Goal: Check status: Check status

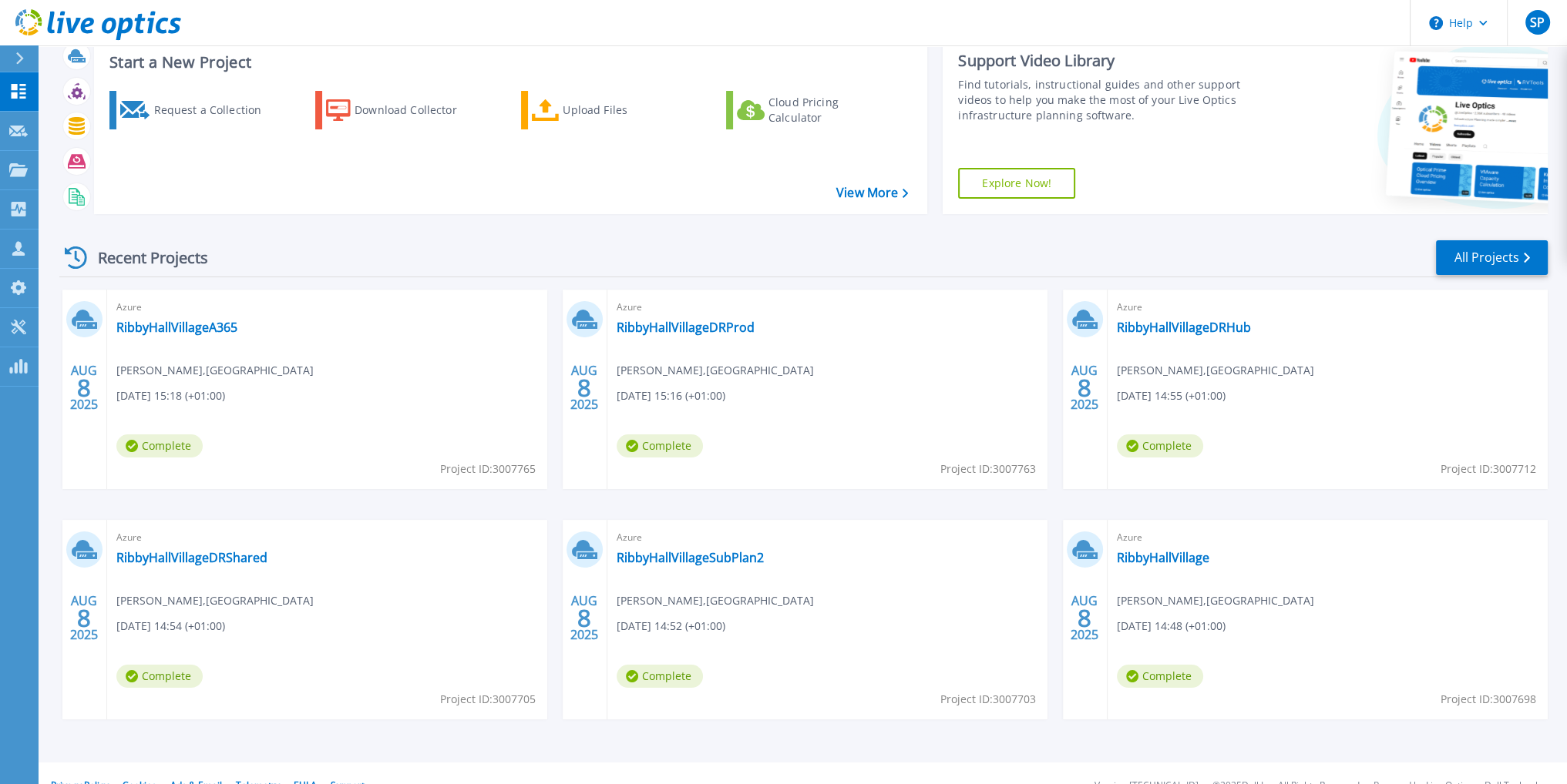
scroll to position [70, 0]
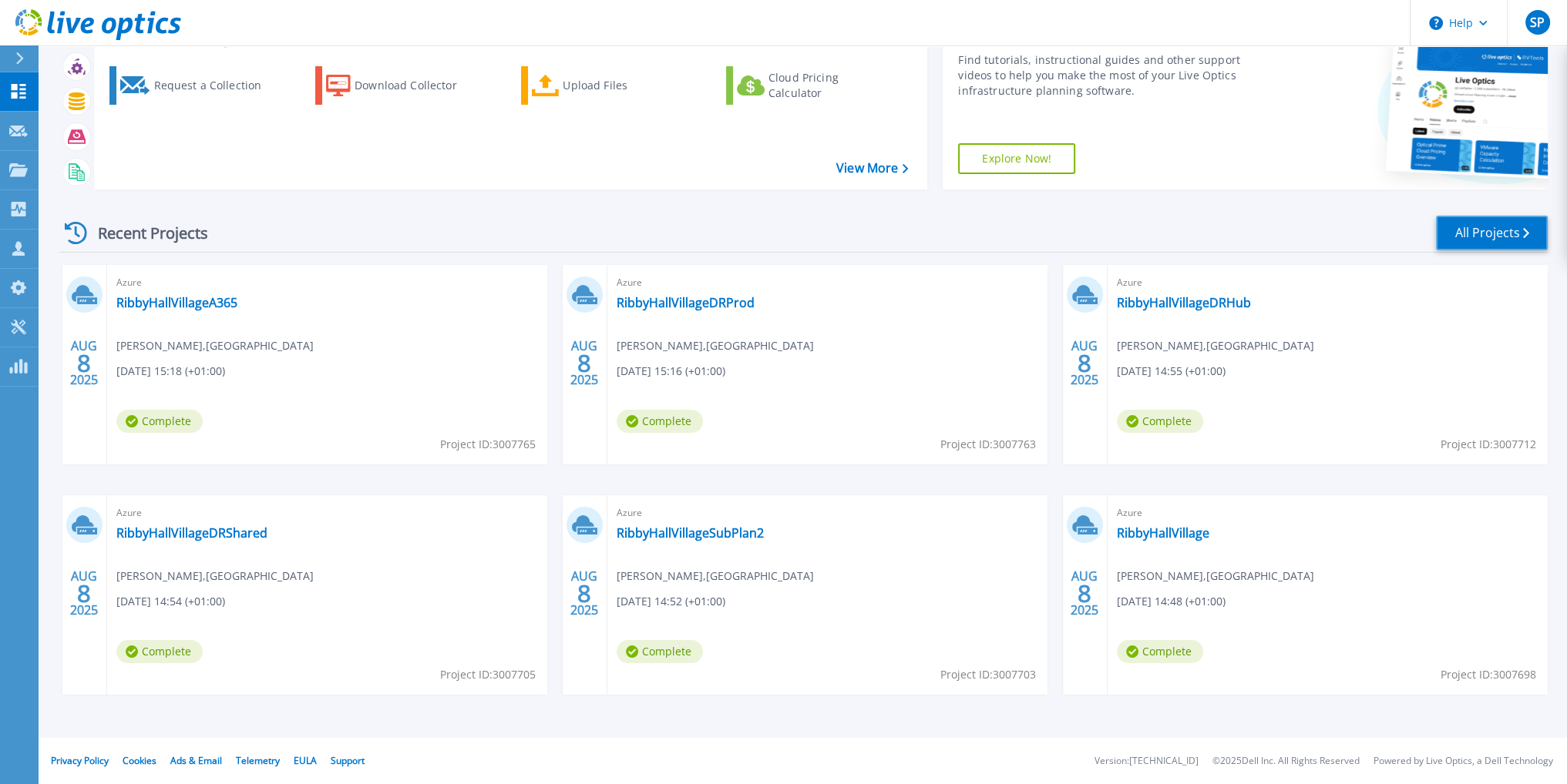
click at [1501, 234] on link "All Projects" at bounding box center [1492, 233] width 112 height 34
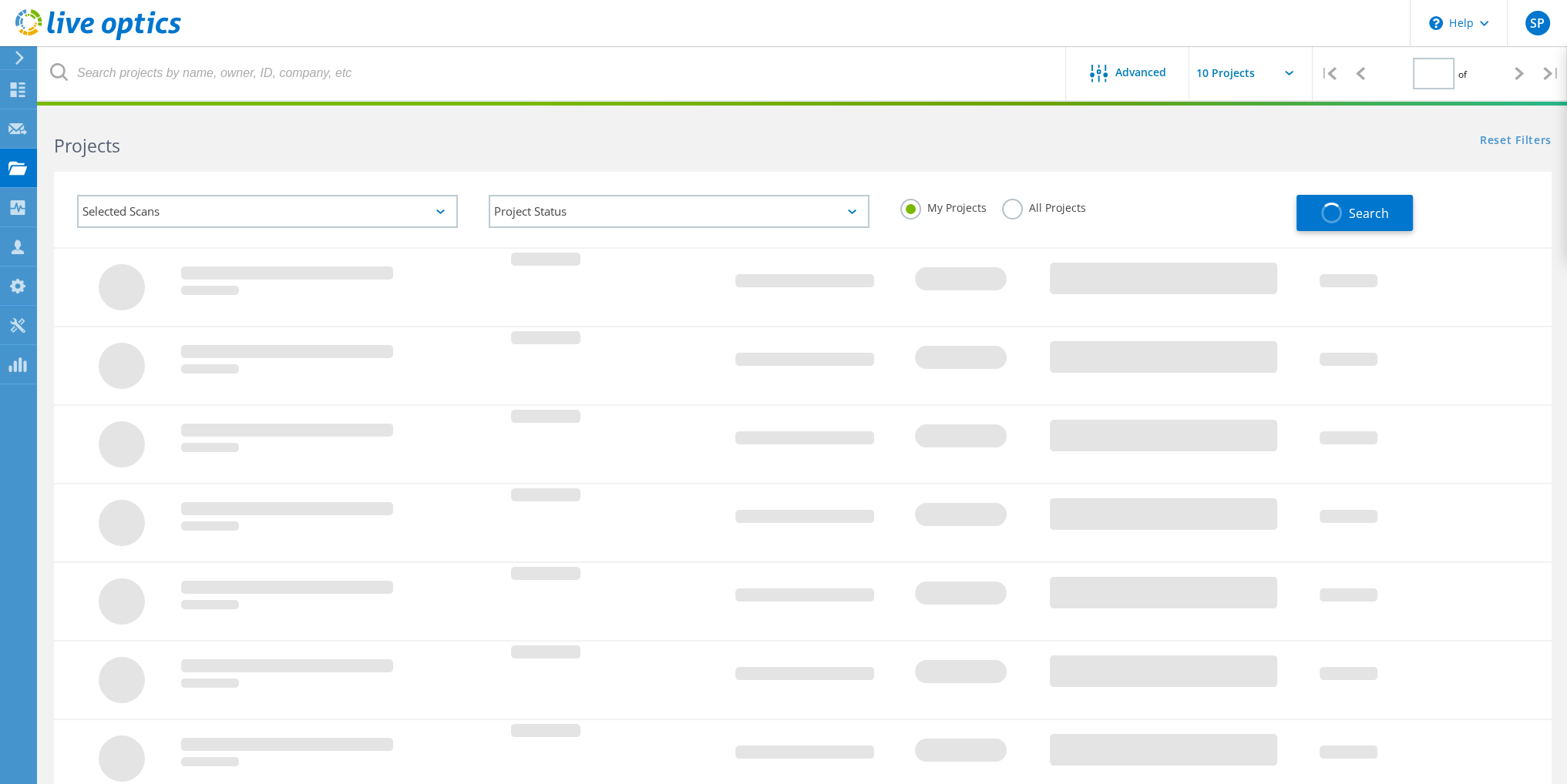
type input "2"
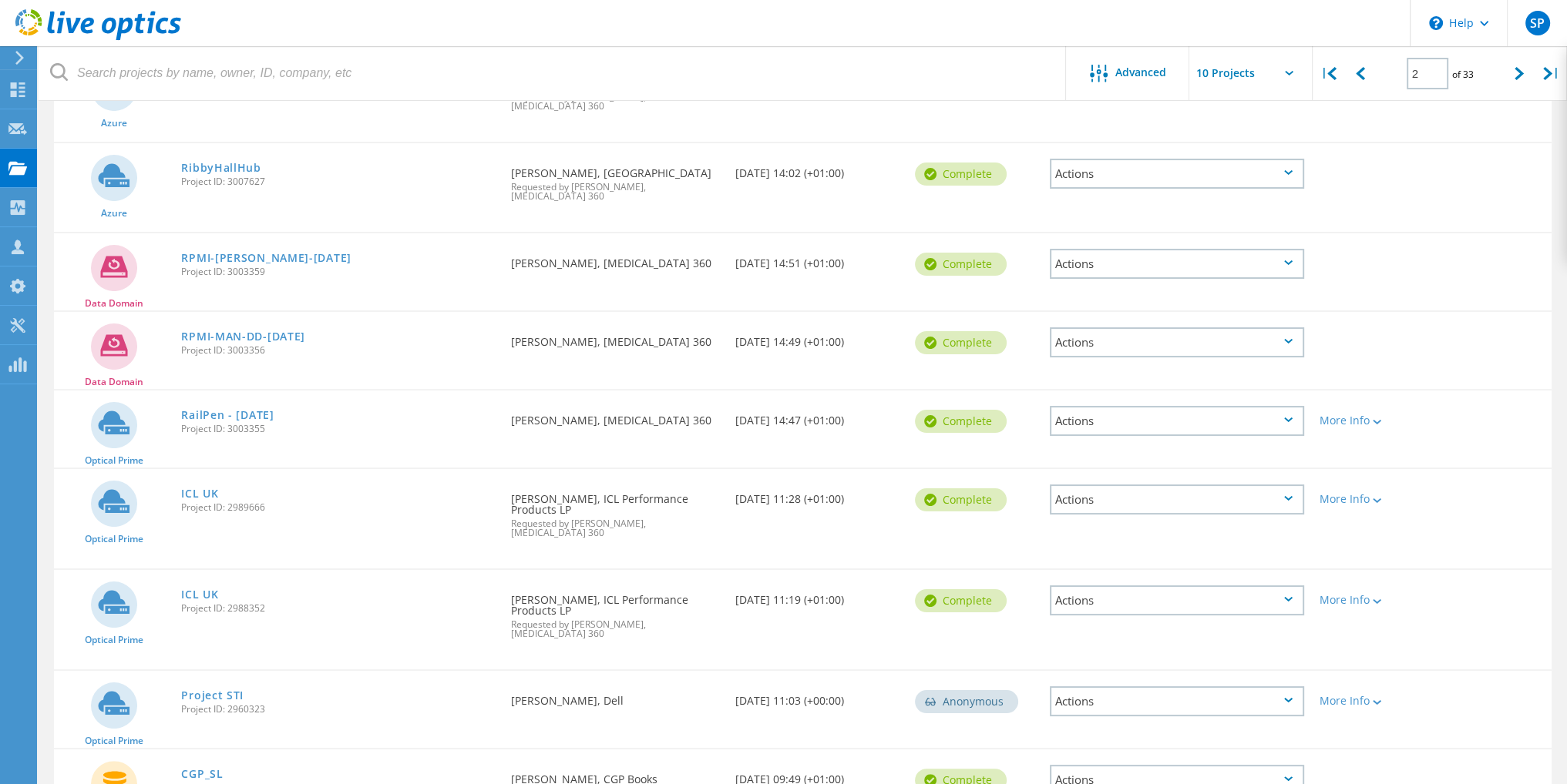
scroll to position [378, 0]
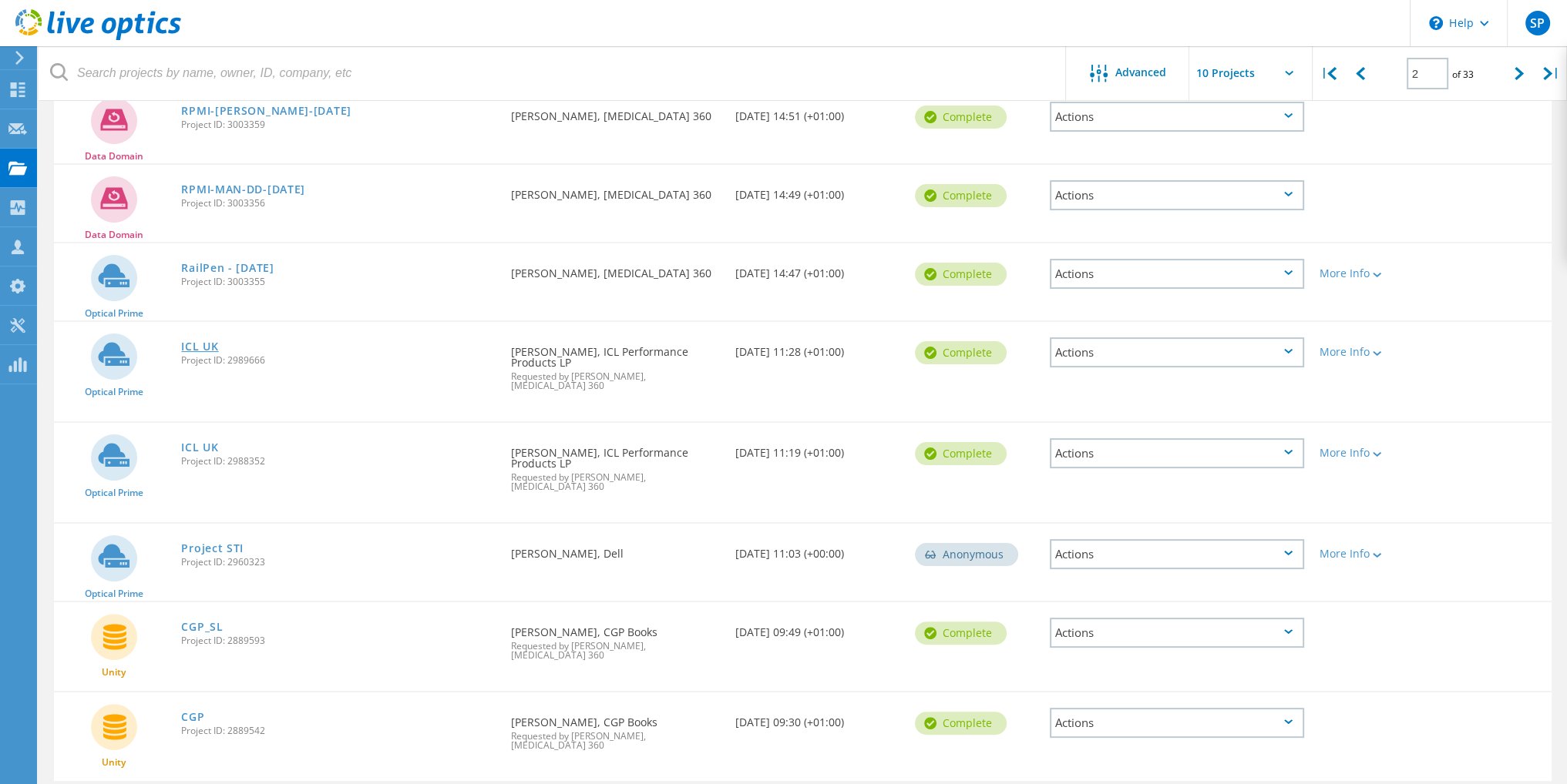
click at [197, 341] on link "ICL UK" at bounding box center [199, 346] width 37 height 11
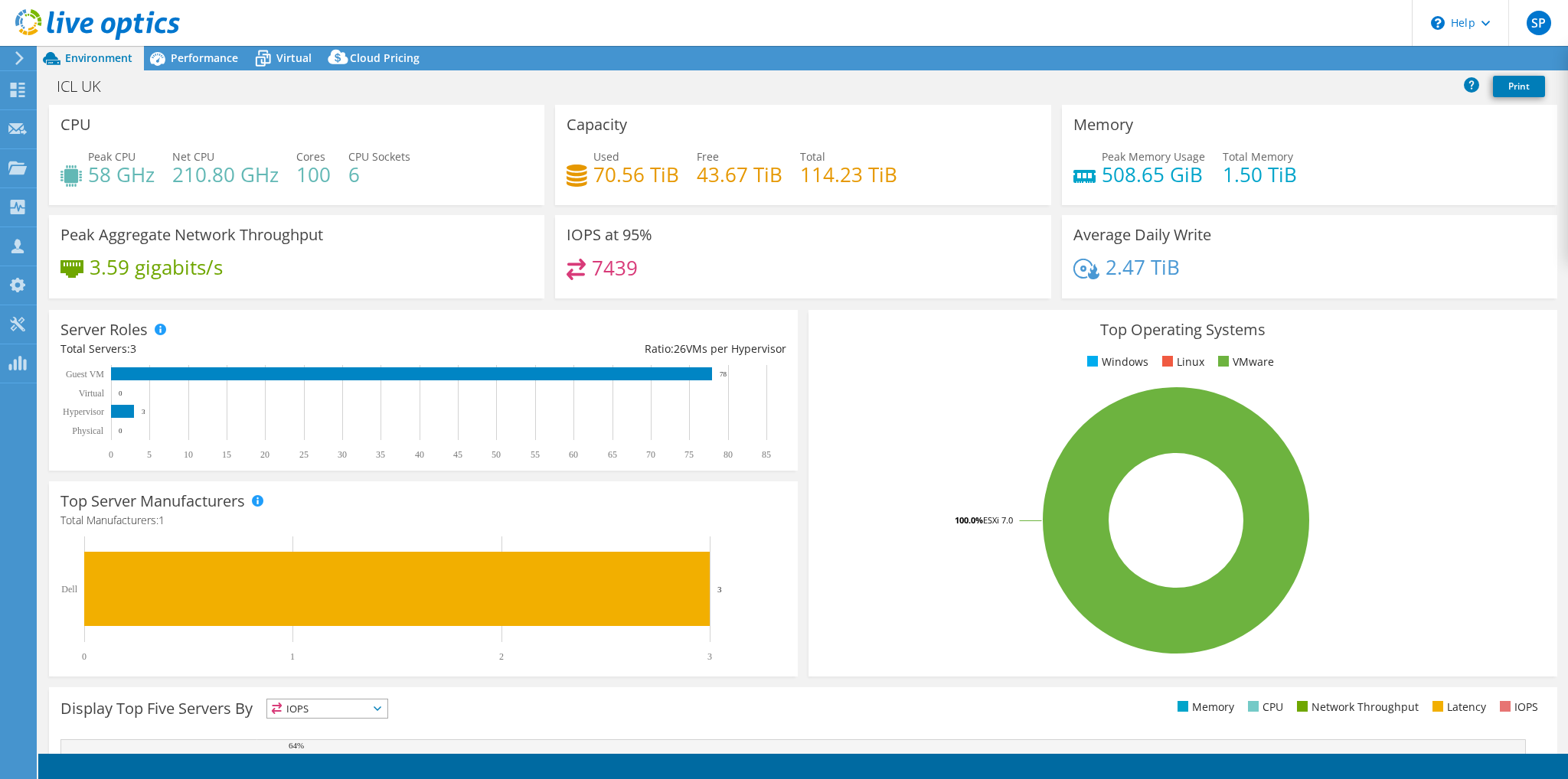
select select "EULondon"
select select "USD"
click at [215, 56] on span "Performance" at bounding box center [204, 58] width 67 height 15
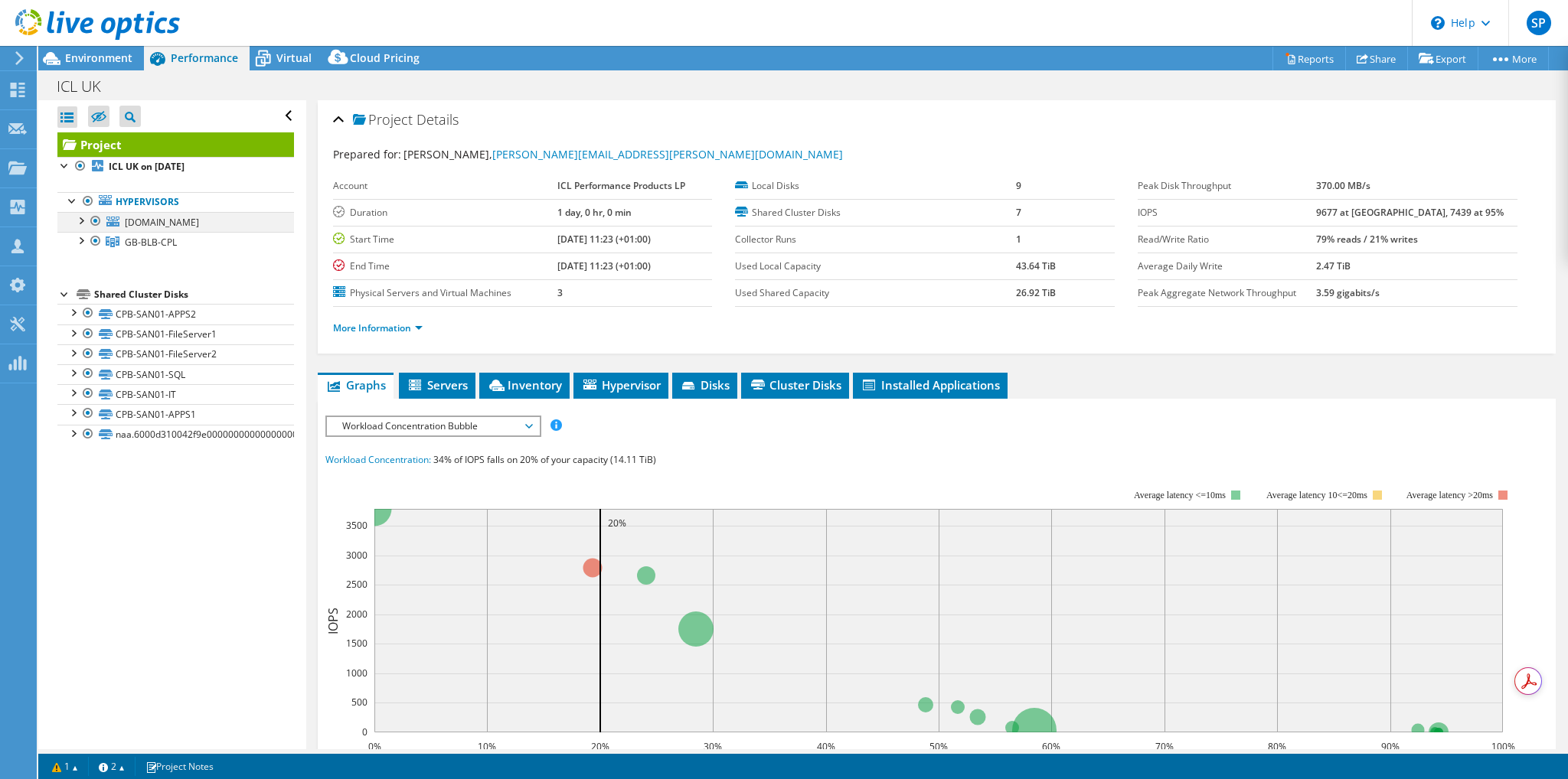
click at [80, 218] on div at bounding box center [81, 219] width 16 height 16
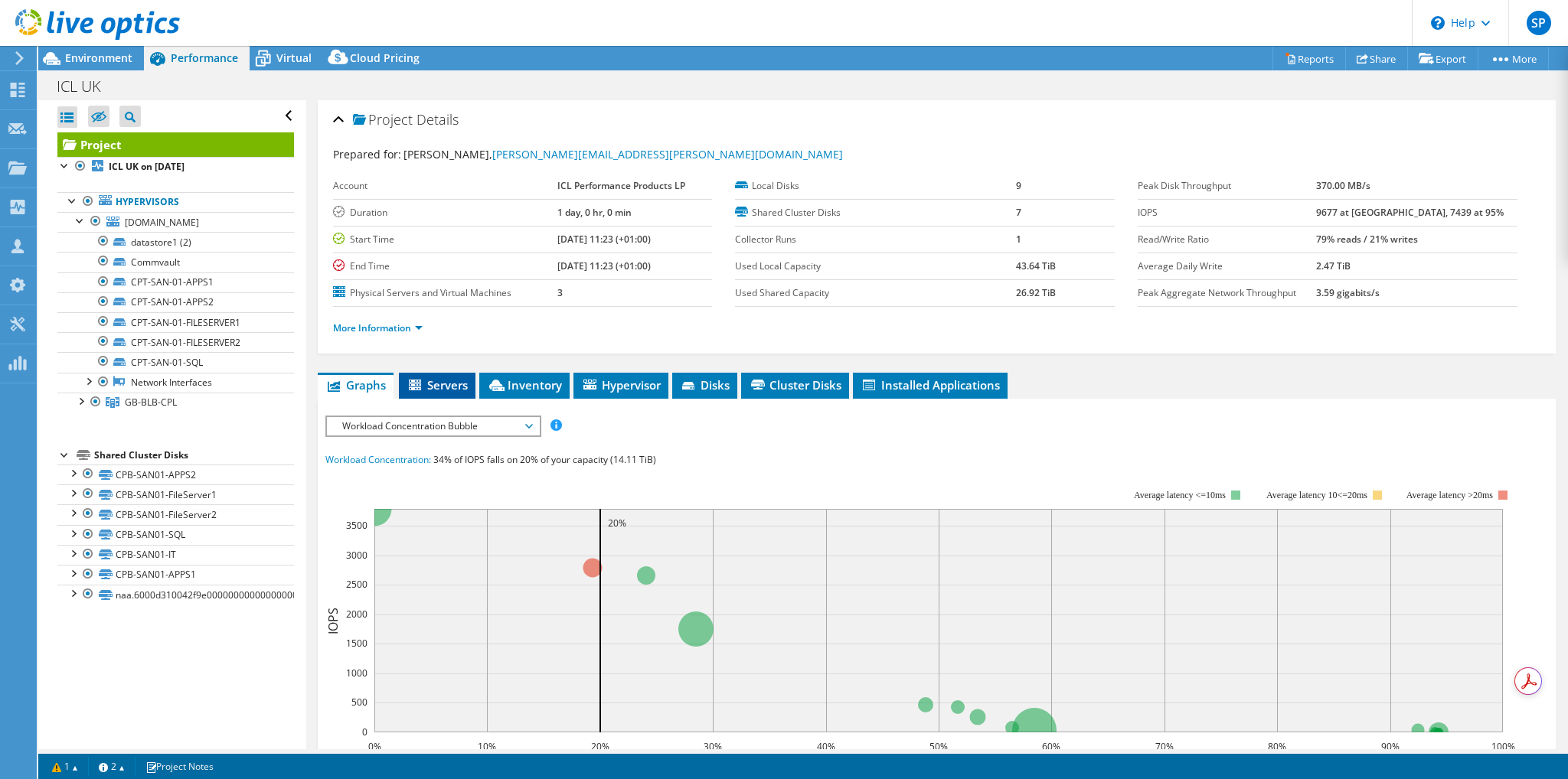
click at [461, 384] on span "Servers" at bounding box center [437, 385] width 61 height 16
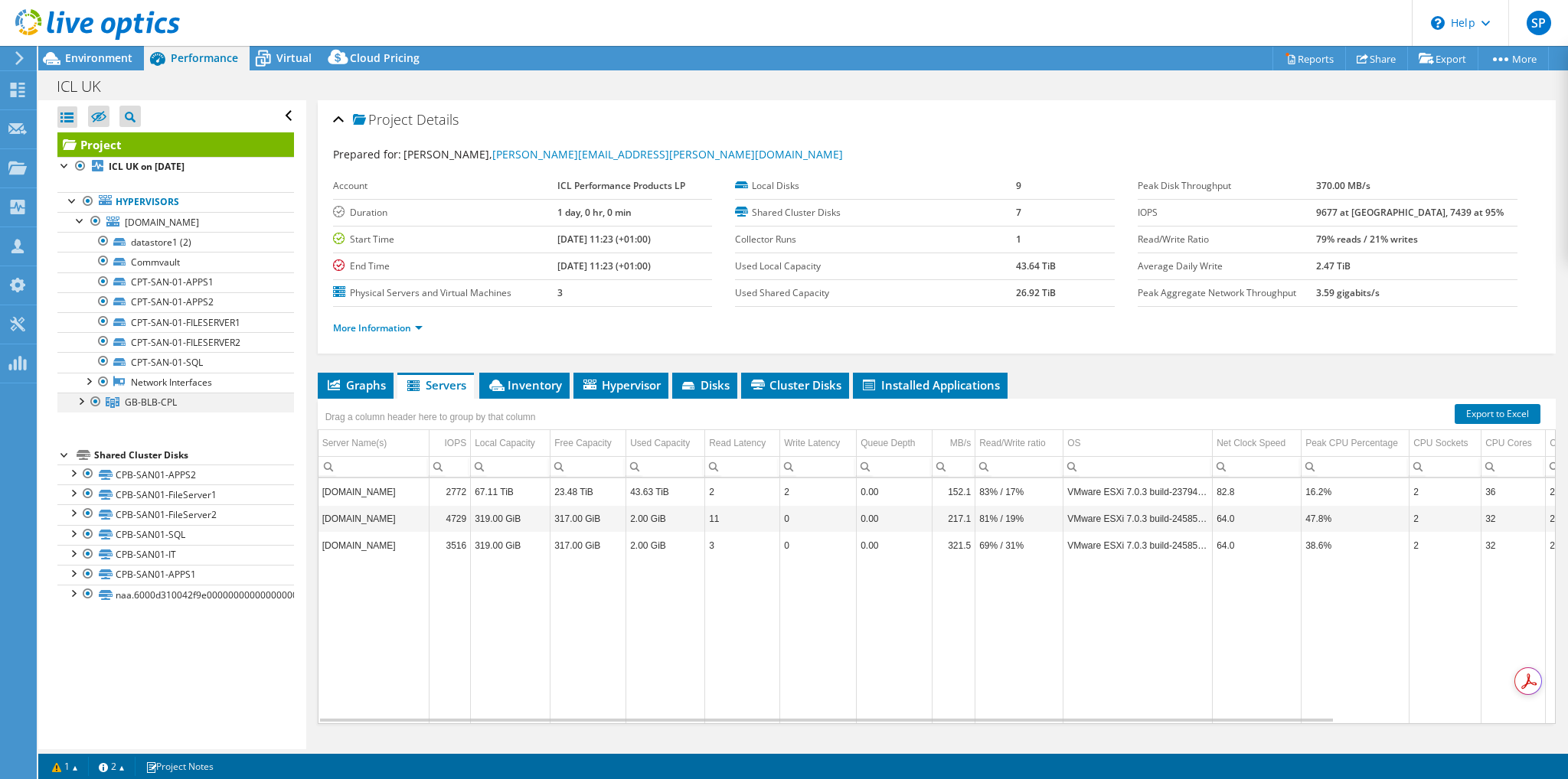
click at [92, 397] on div at bounding box center [96, 402] width 16 height 19
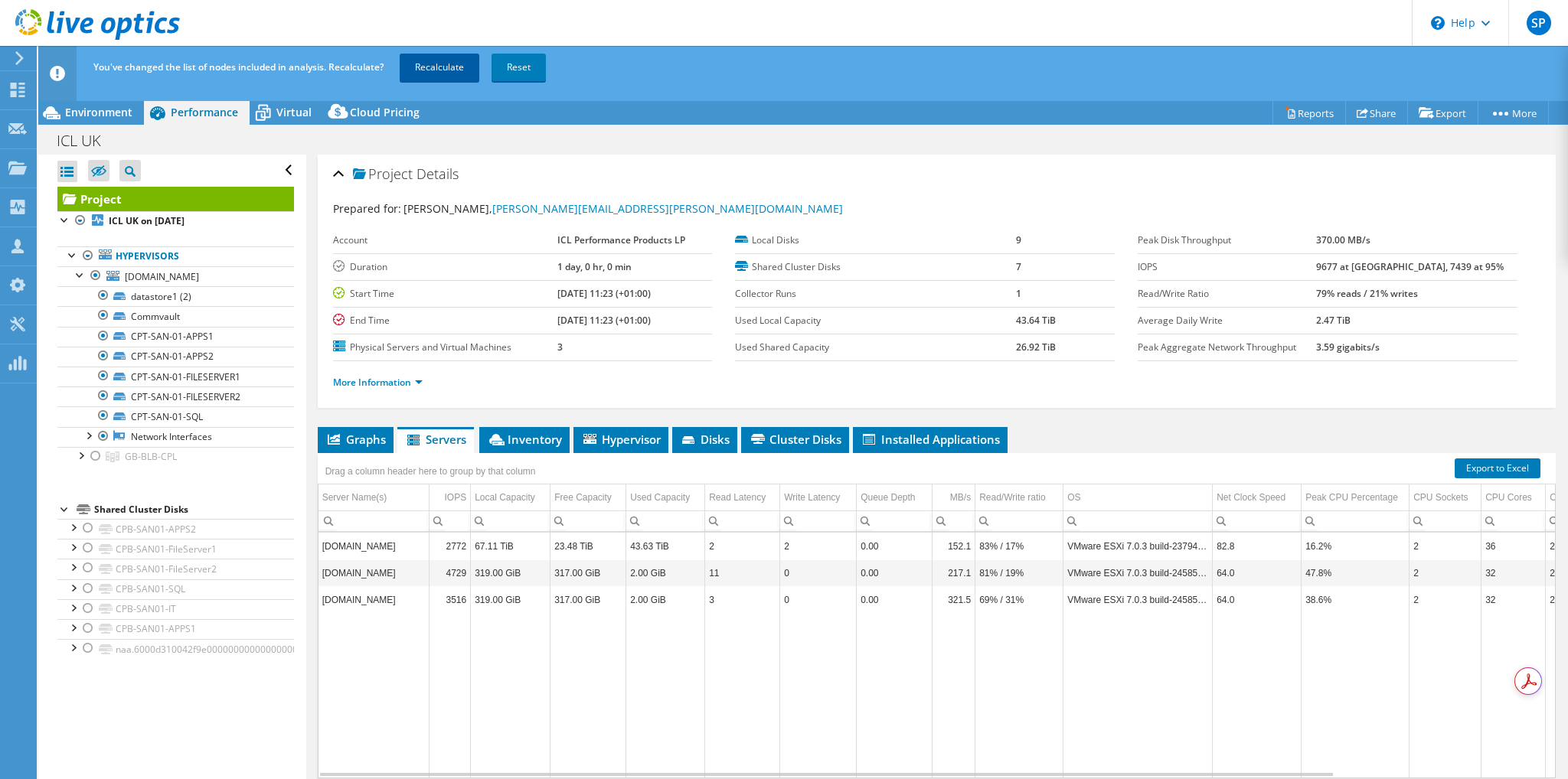
click at [456, 70] on link "Recalculate" at bounding box center [440, 67] width 80 height 27
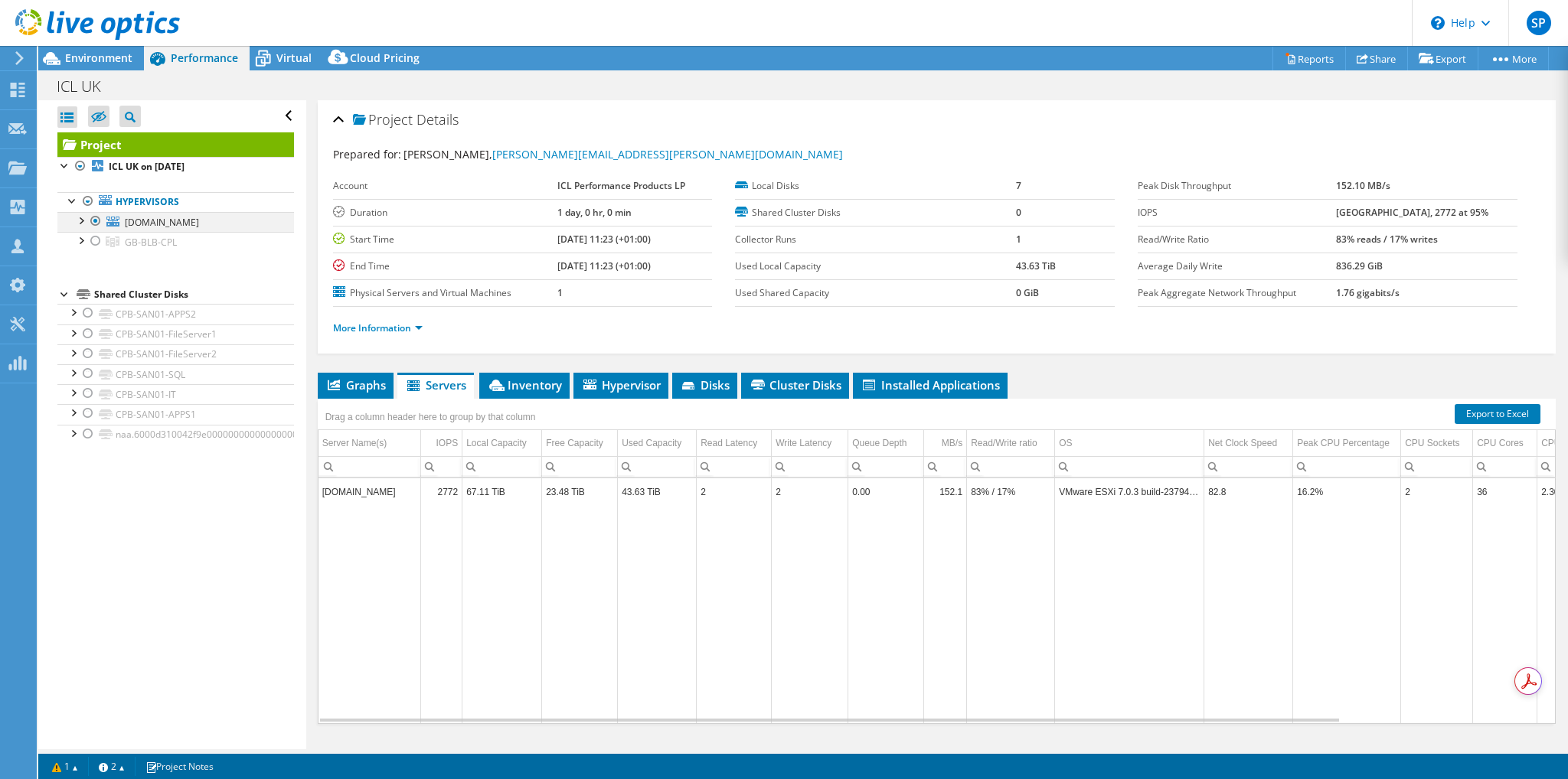
click at [80, 220] on div at bounding box center [81, 219] width 16 height 16
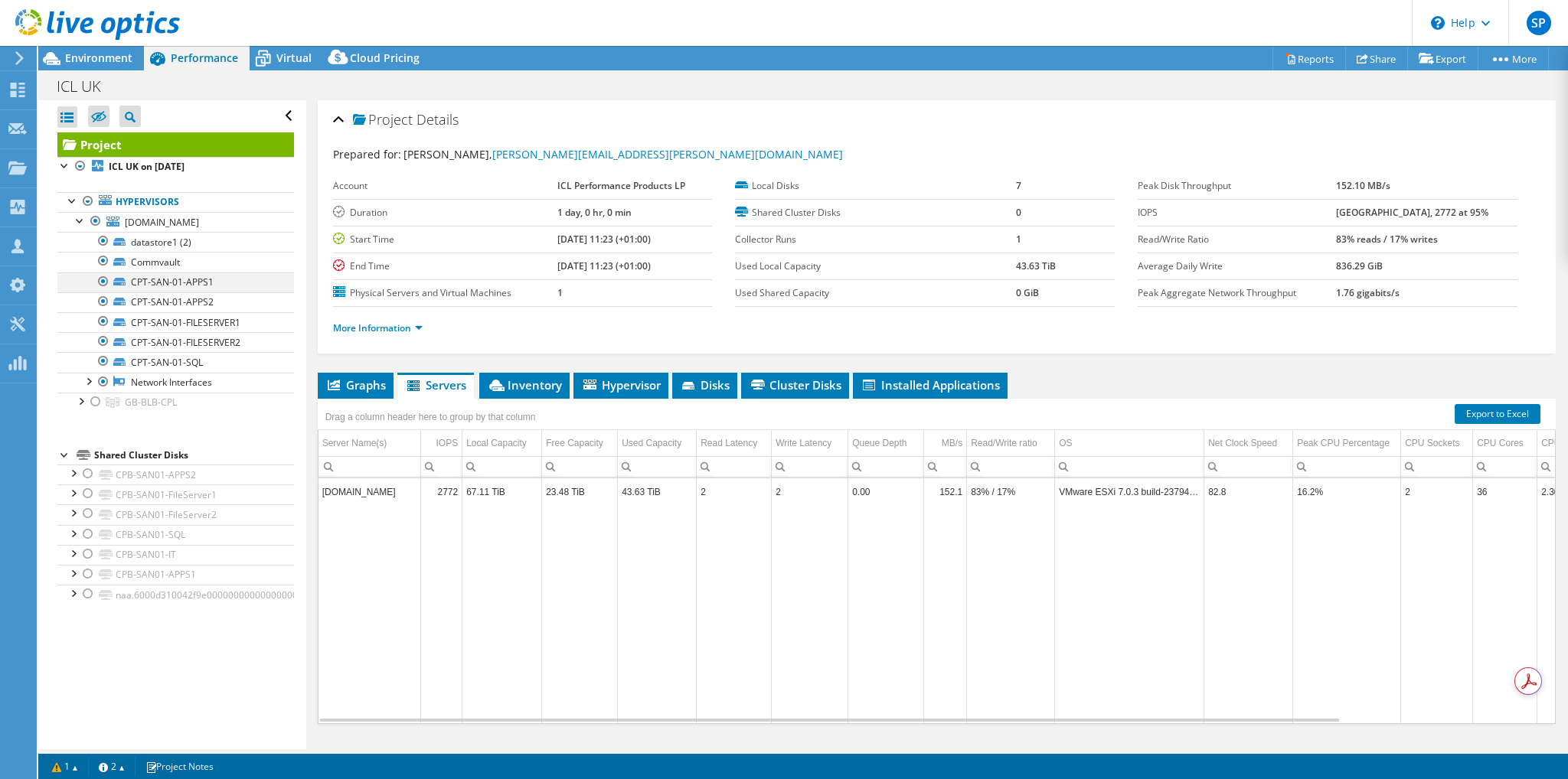
click at [101, 280] on div at bounding box center [103, 281] width 16 height 19
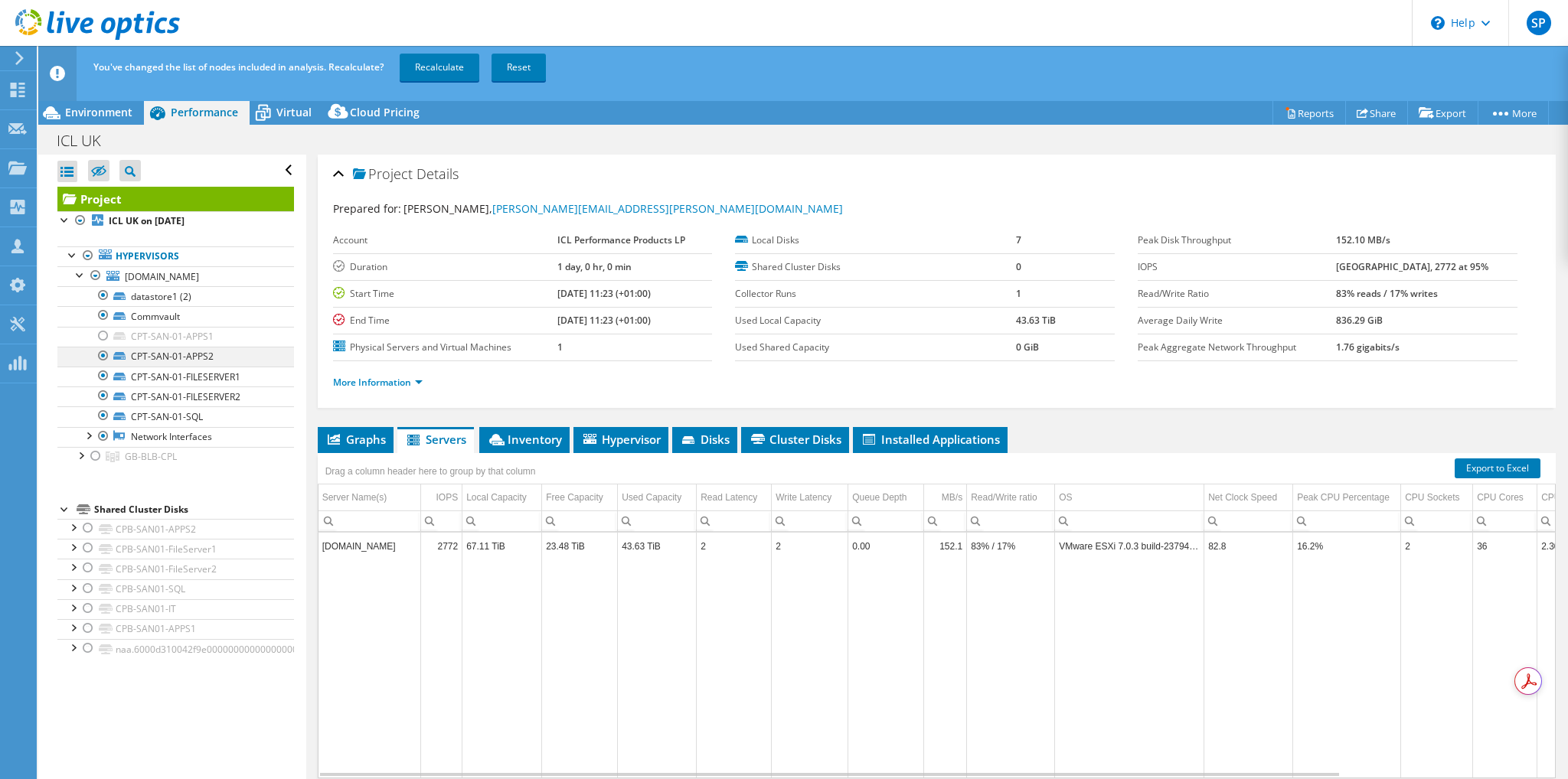
click at [98, 351] on div at bounding box center [103, 356] width 16 height 19
click at [104, 371] on div at bounding box center [103, 375] width 16 height 19
click at [102, 393] on div at bounding box center [103, 395] width 16 height 19
click at [101, 411] on div at bounding box center [103, 415] width 16 height 19
click at [440, 69] on link "Recalculate" at bounding box center [440, 67] width 80 height 27
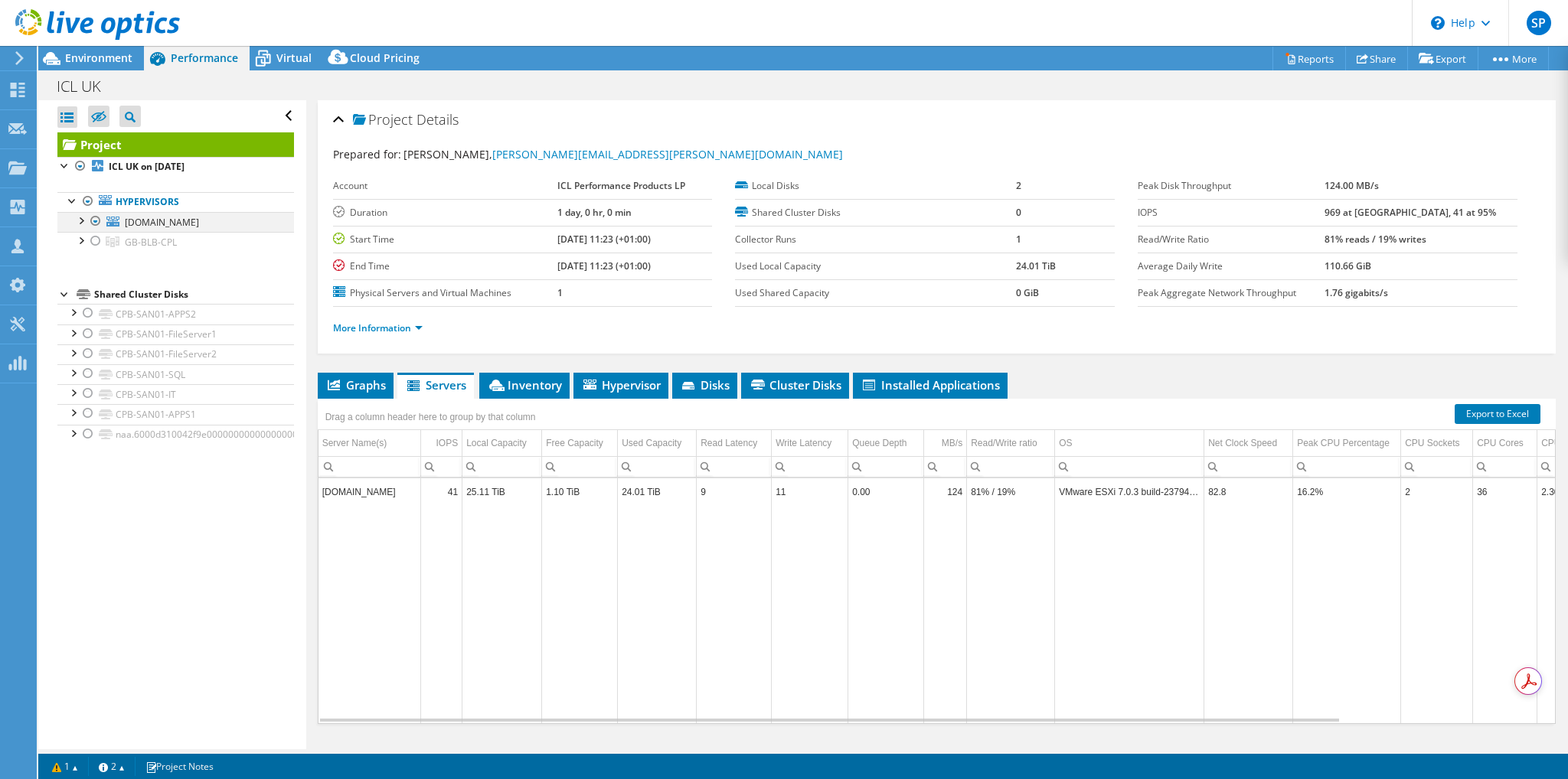
click at [83, 220] on div at bounding box center [81, 219] width 16 height 16
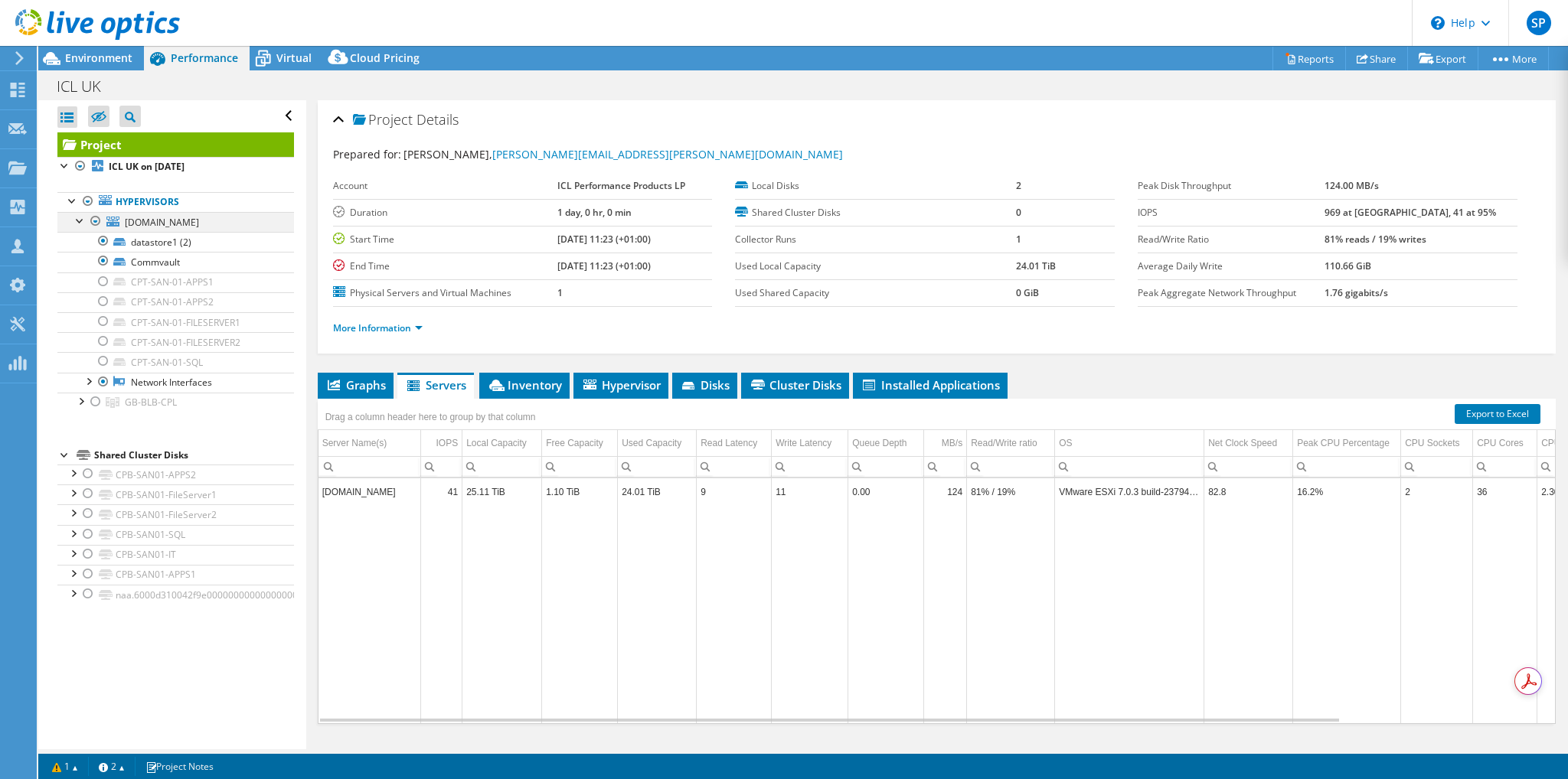
click at [95, 218] on div at bounding box center [96, 220] width 16 height 19
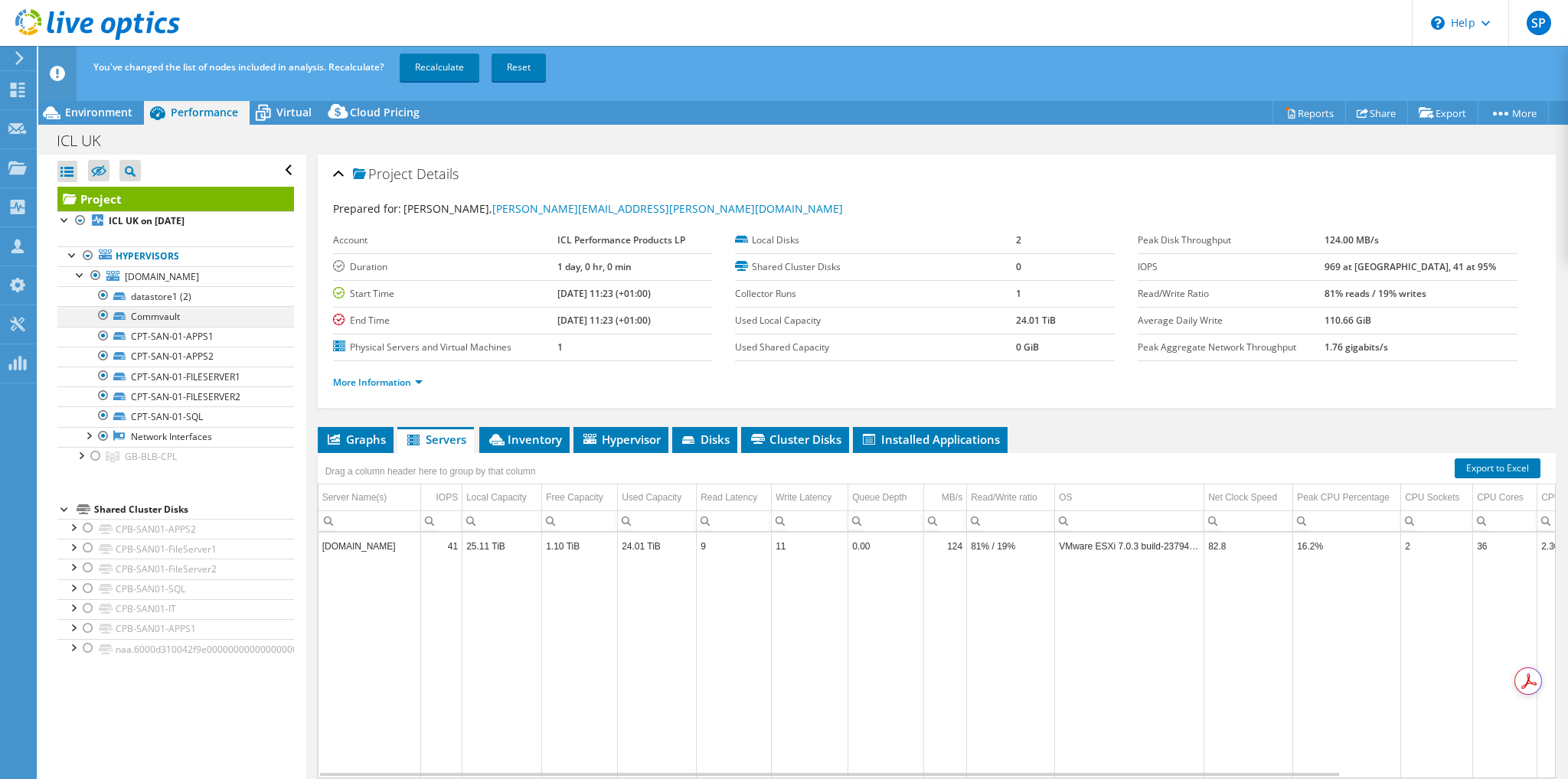
click at [101, 312] on div at bounding box center [103, 315] width 16 height 19
click at [102, 293] on div at bounding box center [103, 295] width 16 height 19
click at [451, 66] on link "Recalculate" at bounding box center [440, 67] width 80 height 27
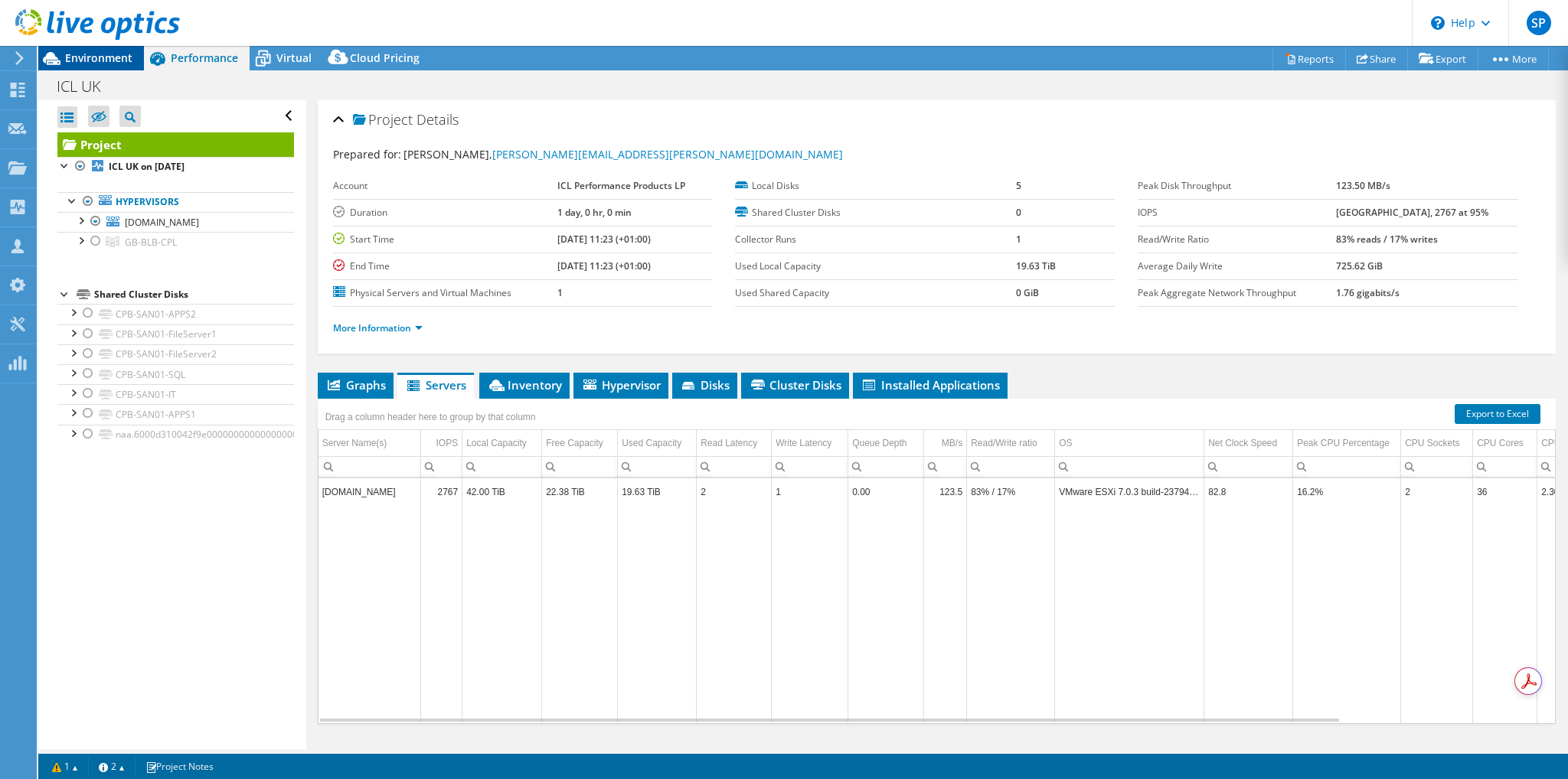
click at [101, 58] on span "Environment" at bounding box center [98, 58] width 67 height 15
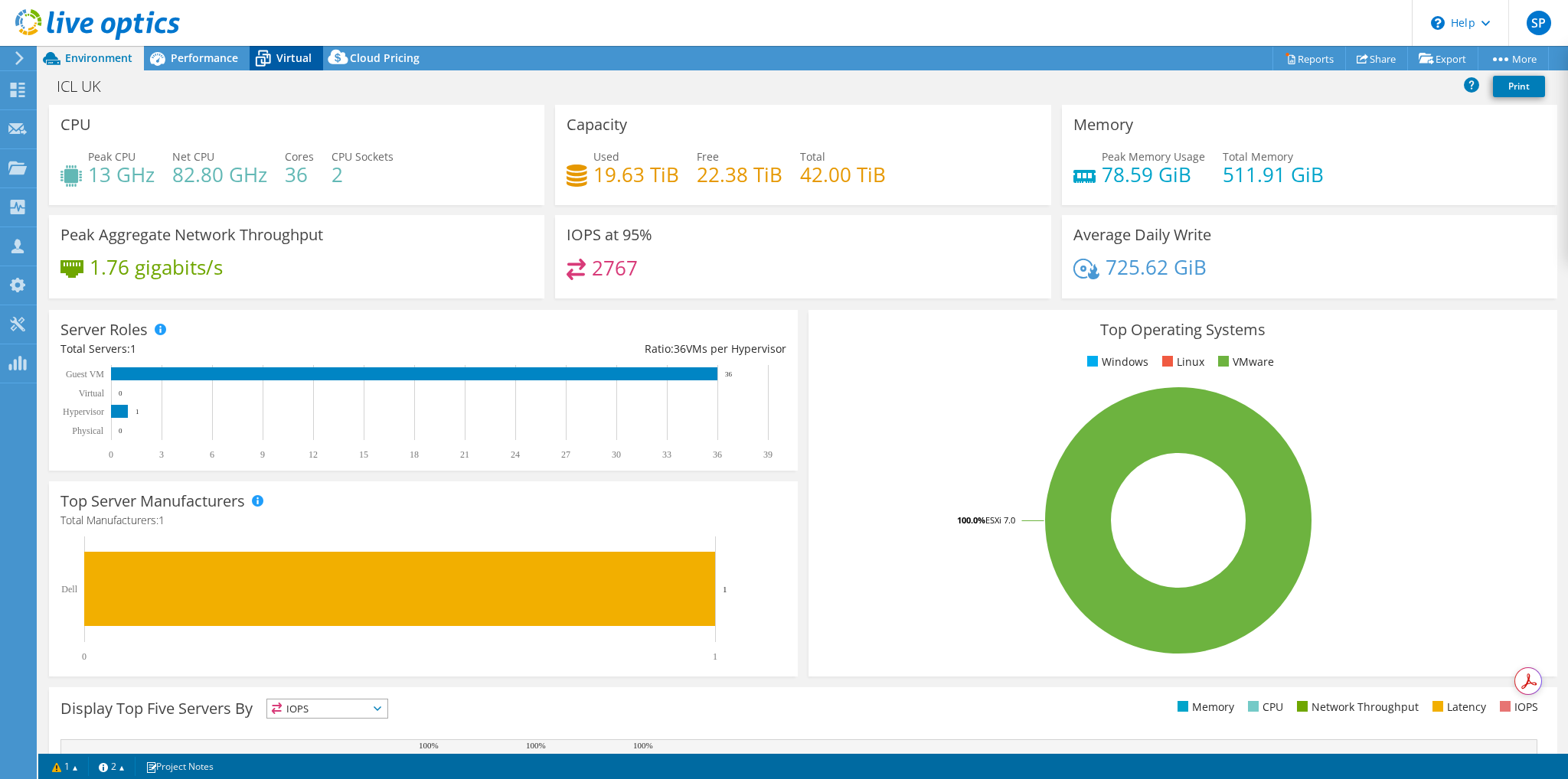
click at [289, 60] on span "Virtual" at bounding box center [294, 58] width 35 height 15
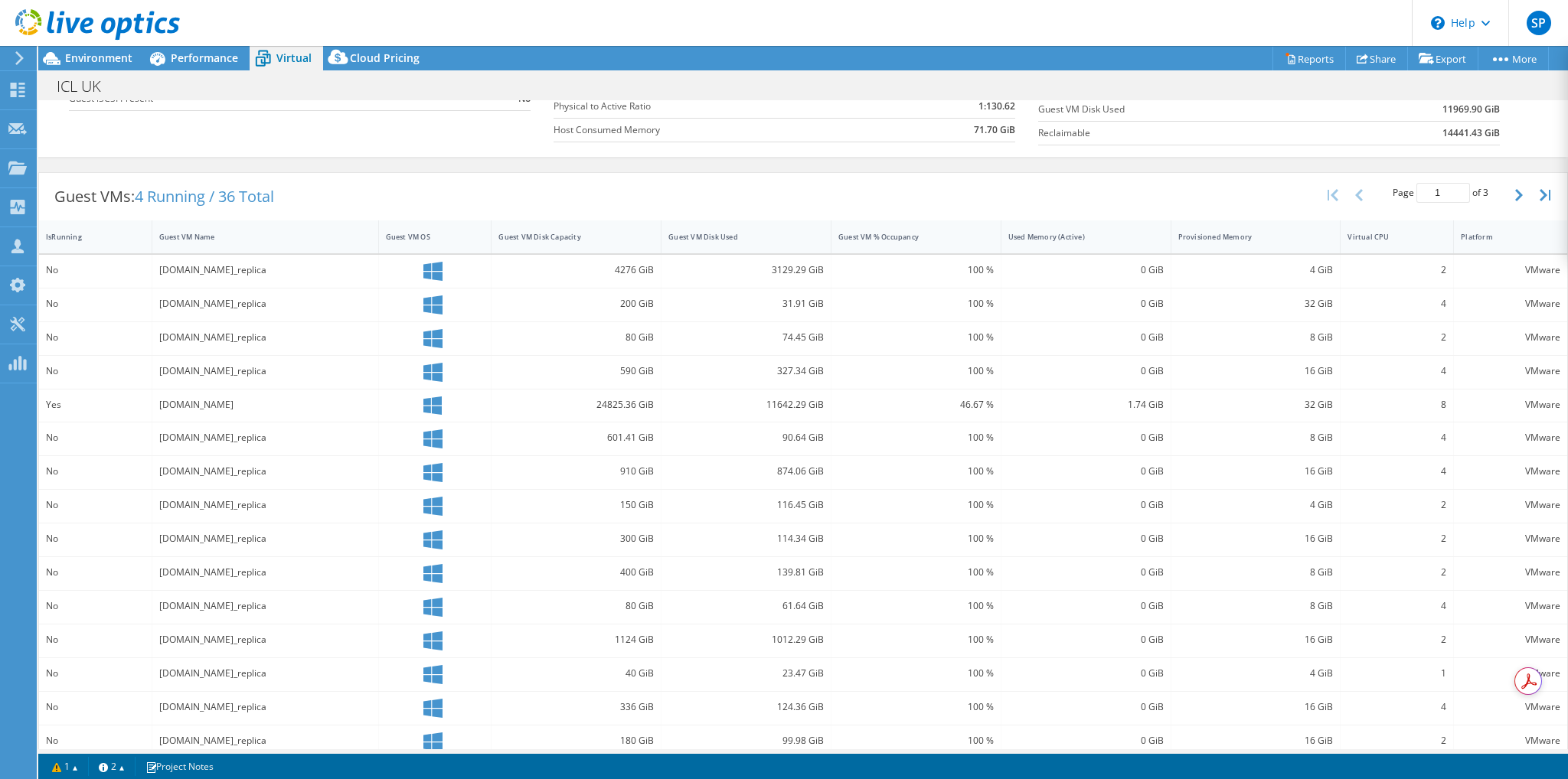
scroll to position [230, 0]
click at [92, 57] on span "Environment" at bounding box center [98, 58] width 67 height 15
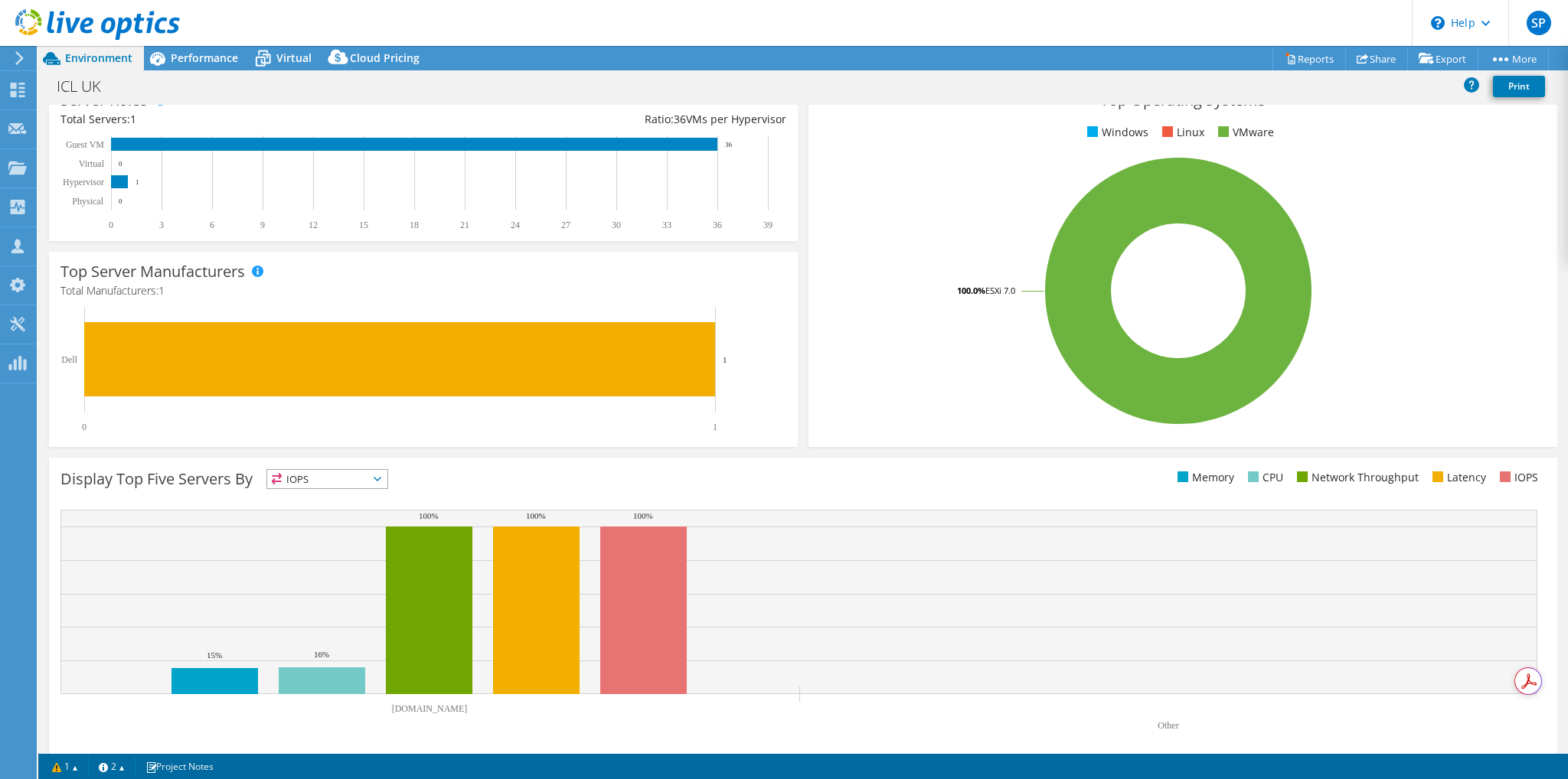
scroll to position [0, 0]
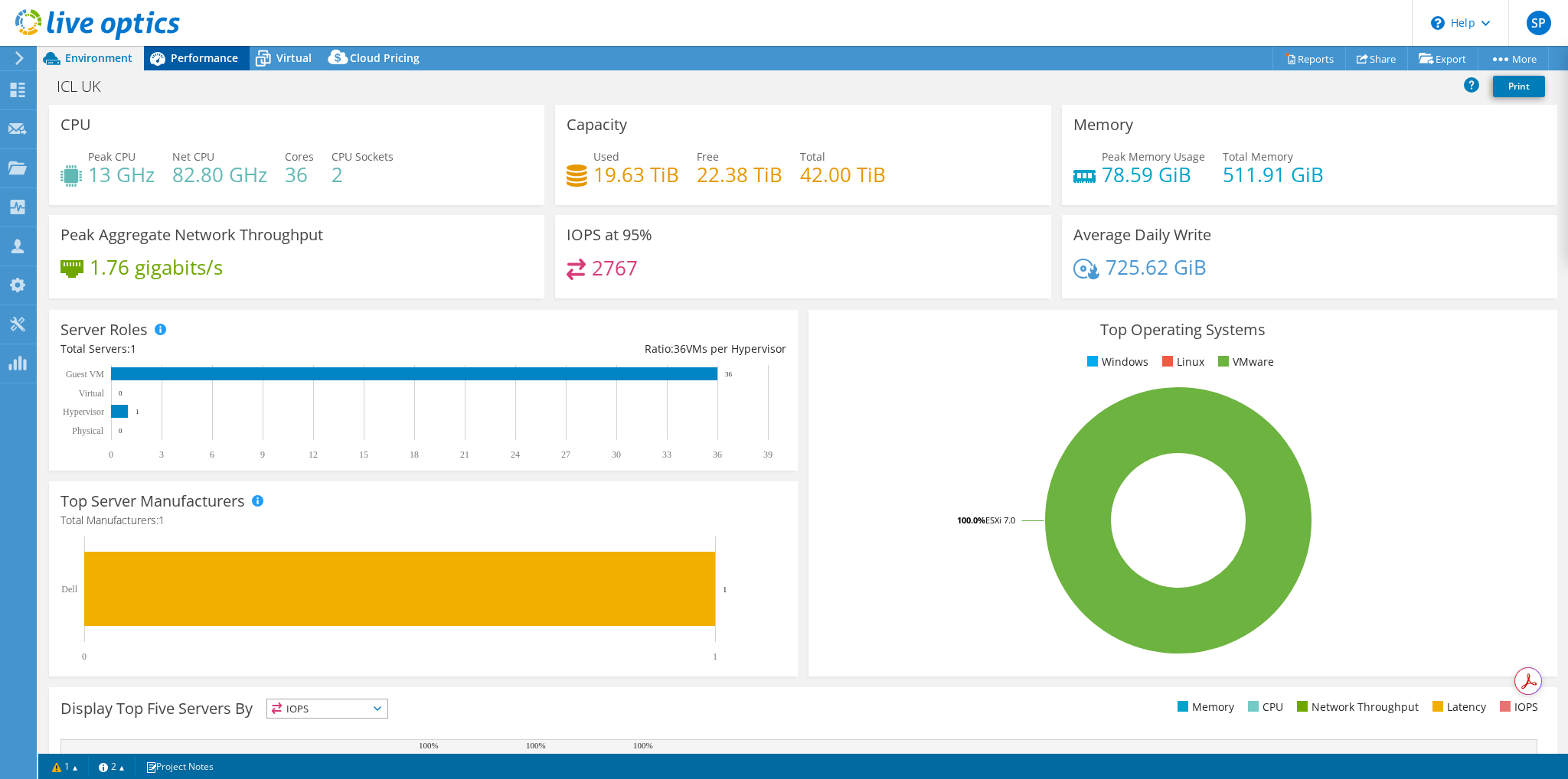
click at [209, 58] on span "Performance" at bounding box center [204, 58] width 67 height 15
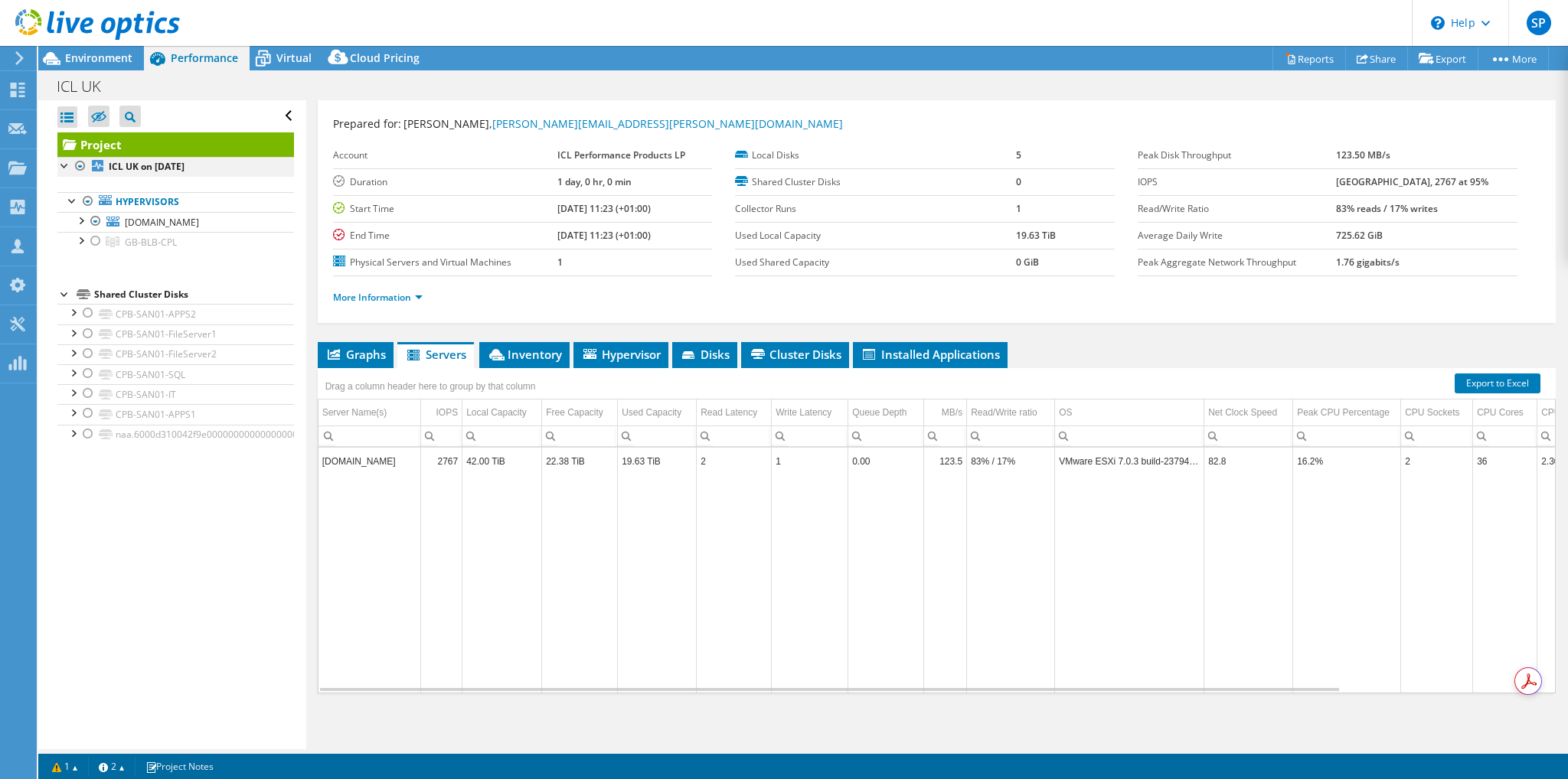
click at [80, 164] on div at bounding box center [81, 166] width 16 height 19
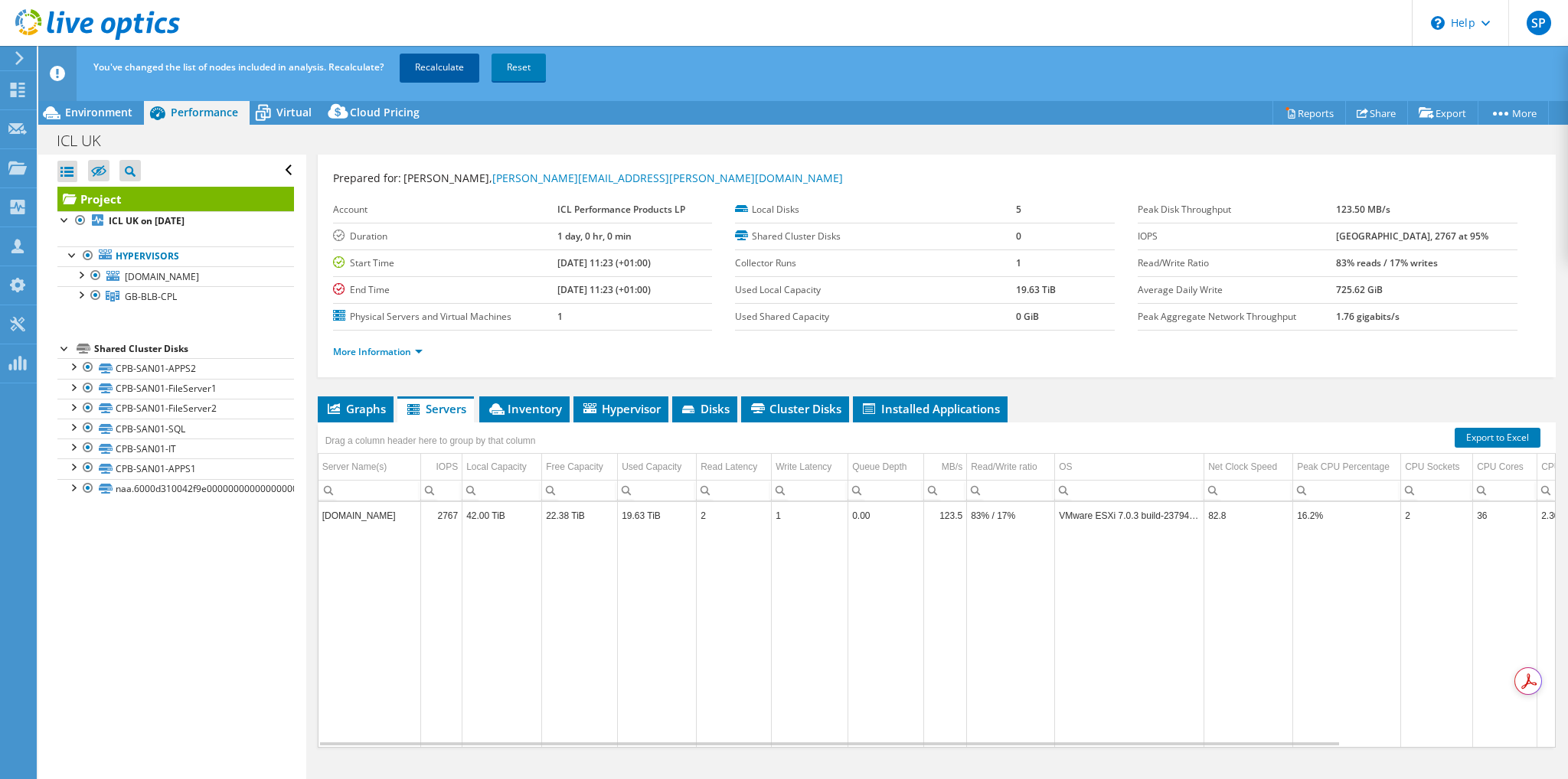
click at [439, 65] on link "Recalculate" at bounding box center [440, 67] width 80 height 27
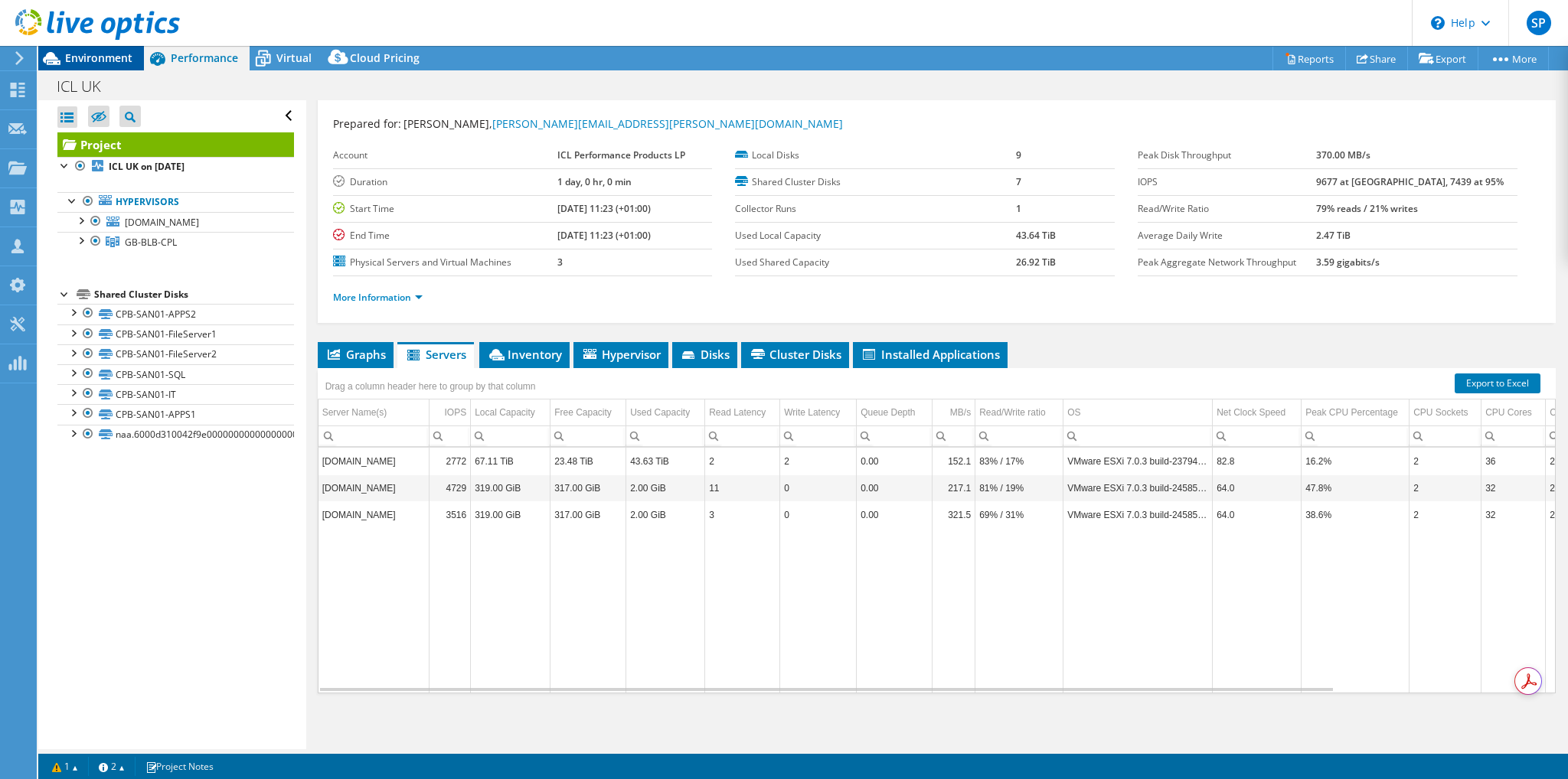
click at [89, 60] on span "Environment" at bounding box center [98, 58] width 67 height 15
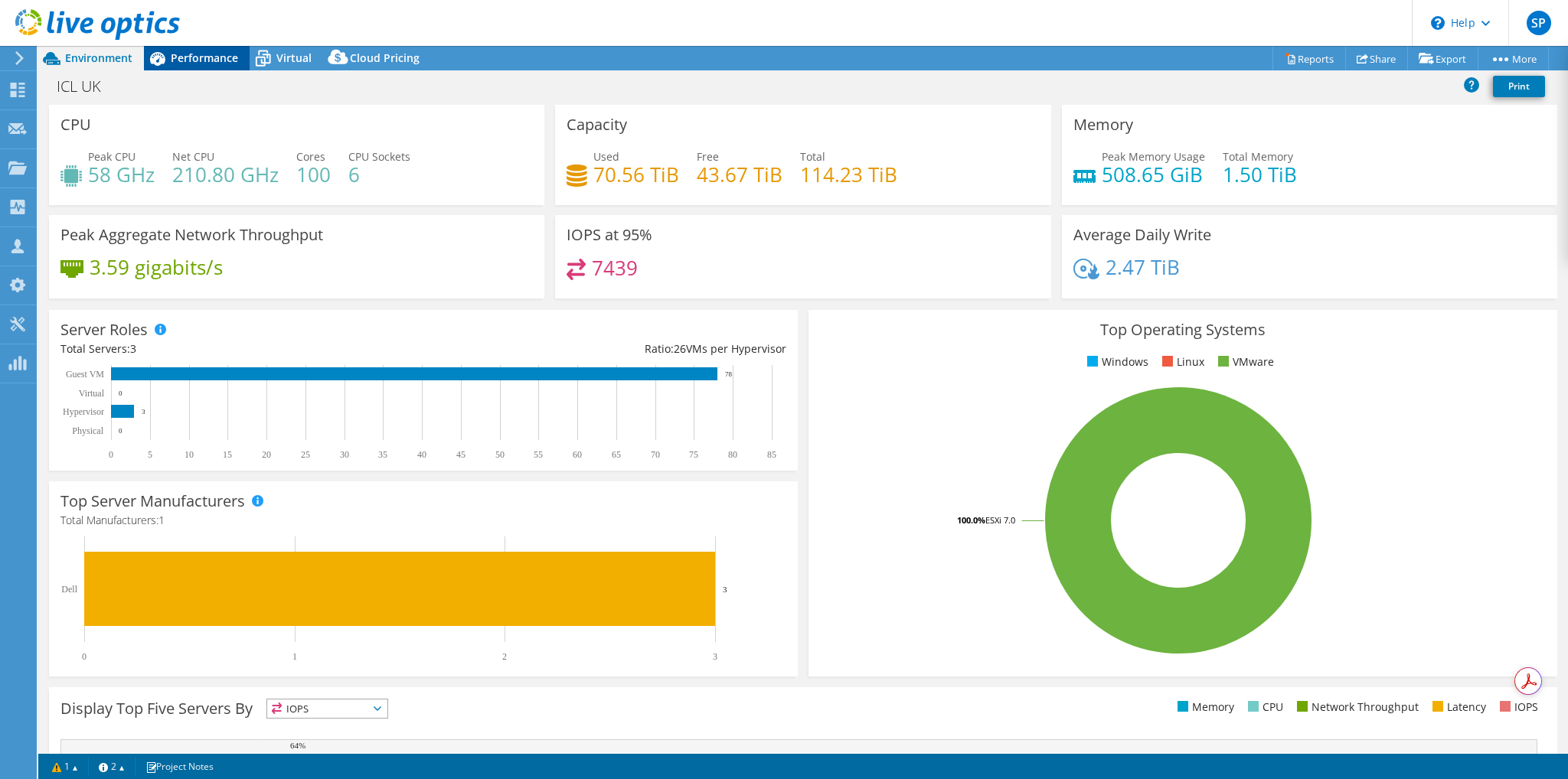
click at [200, 57] on span "Performance" at bounding box center [204, 58] width 67 height 15
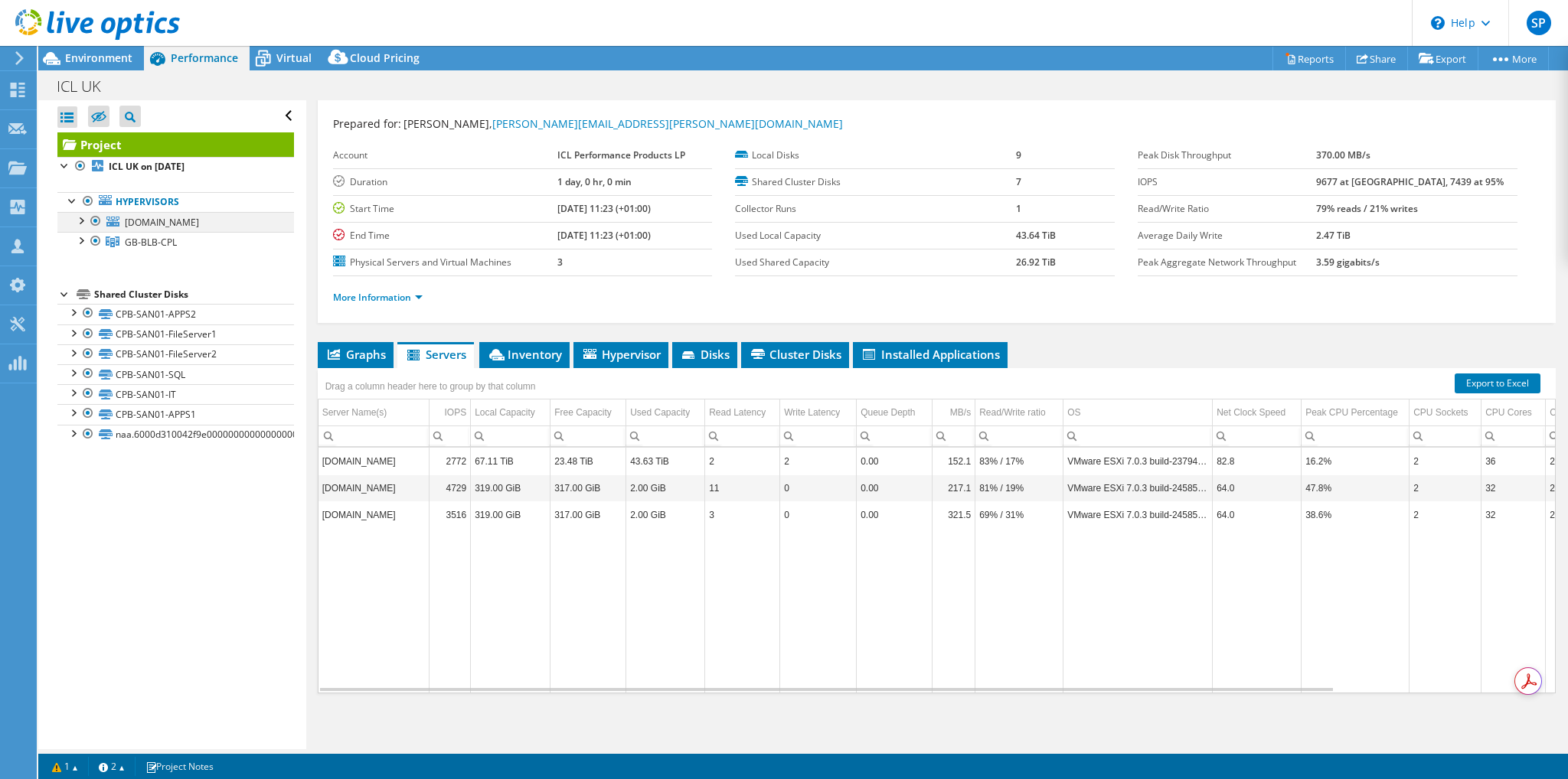
click at [94, 216] on div at bounding box center [96, 220] width 16 height 19
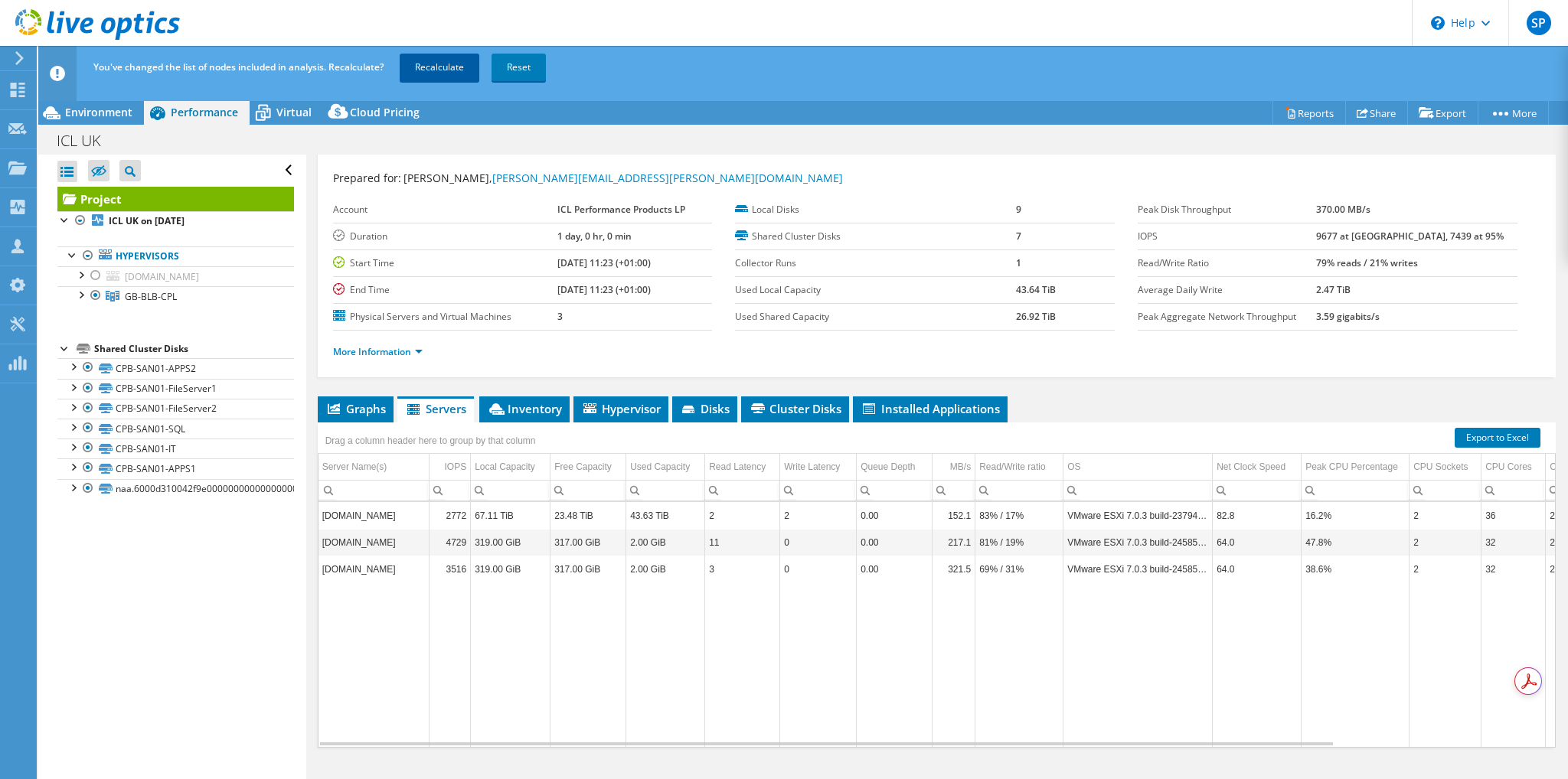
click at [425, 68] on link "Recalculate" at bounding box center [440, 67] width 80 height 27
click at [95, 113] on span "Environment" at bounding box center [98, 112] width 67 height 15
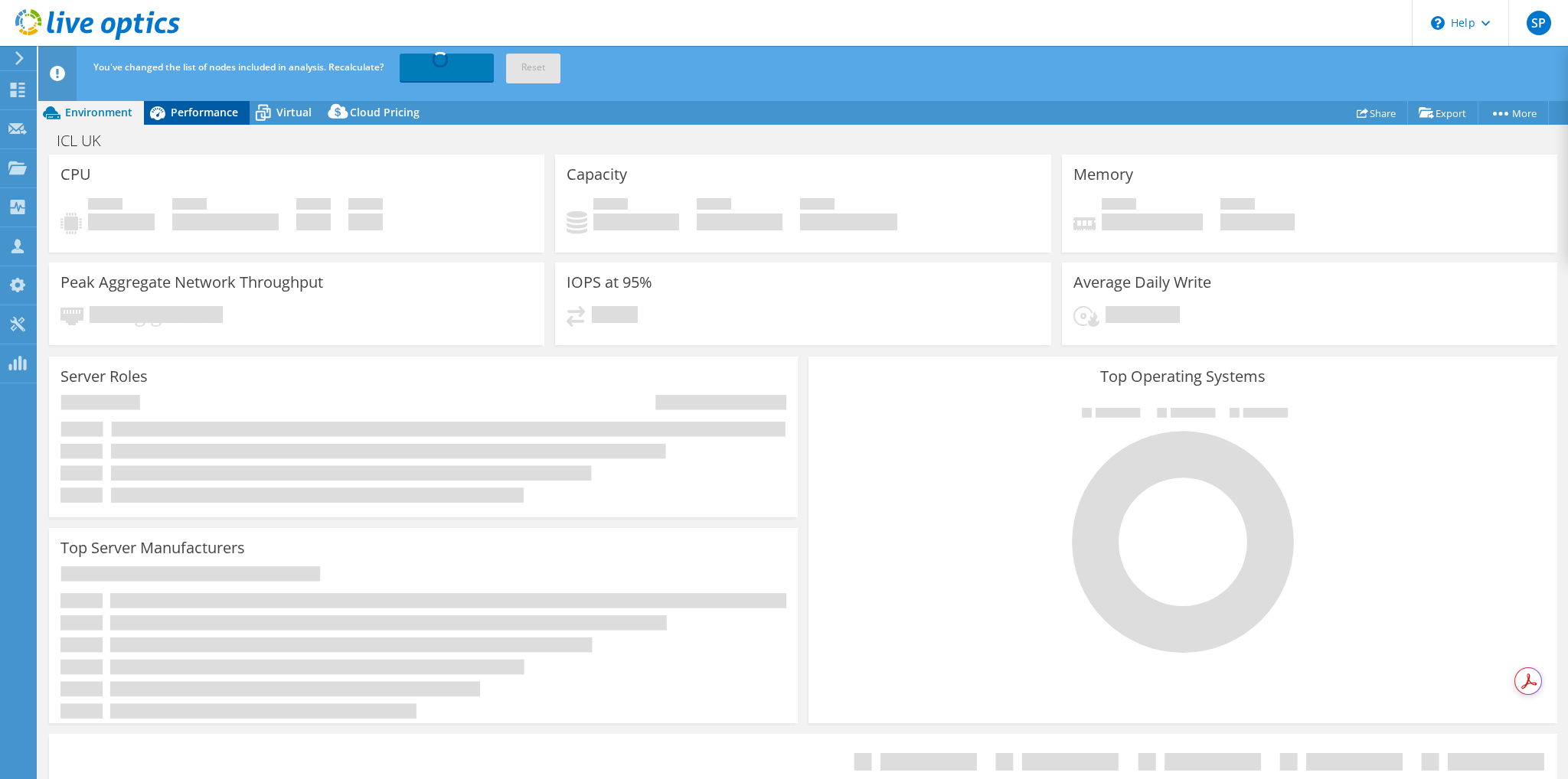
click at [183, 114] on span "Performance" at bounding box center [204, 112] width 67 height 15
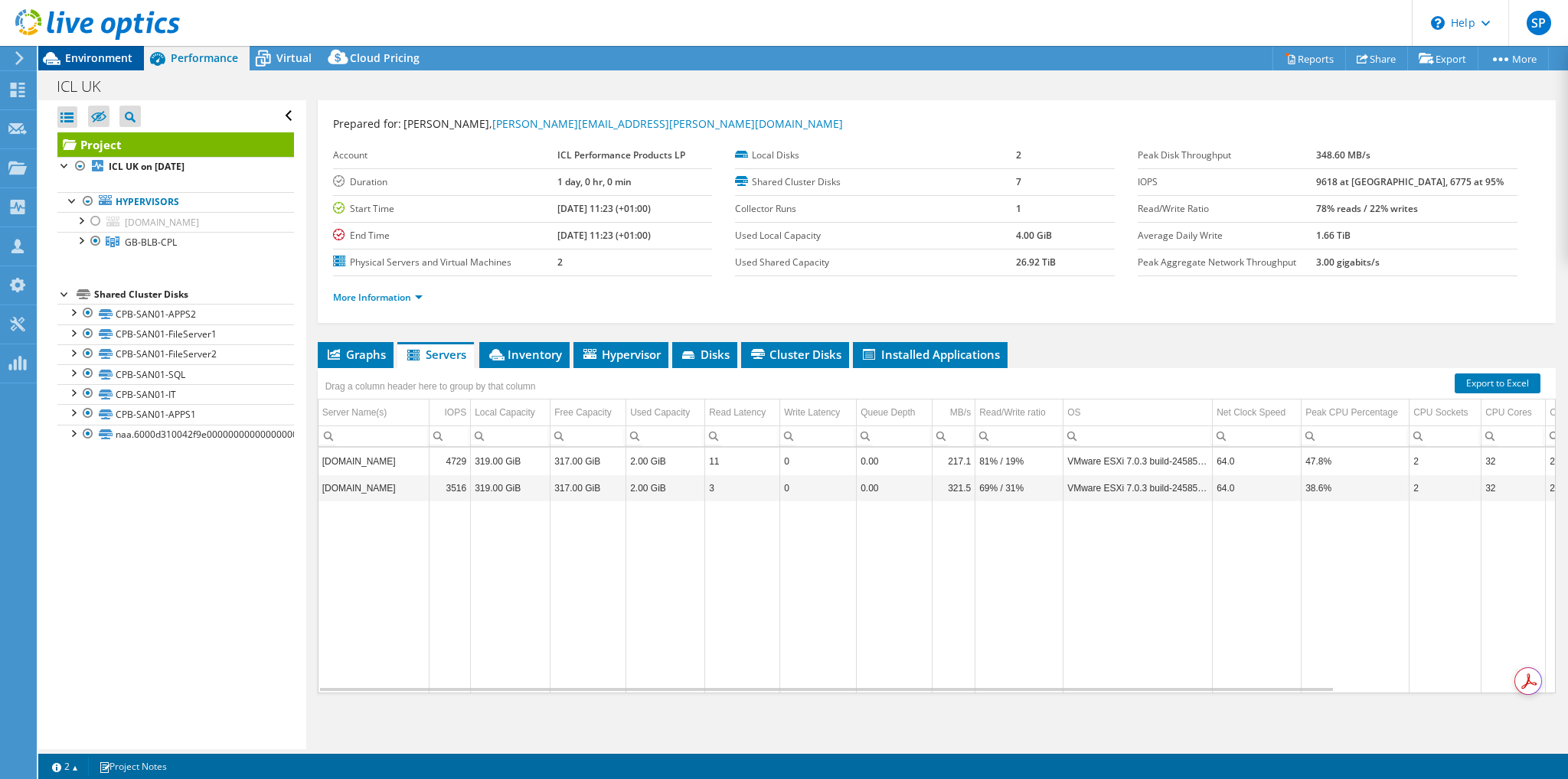
click at [98, 56] on span "Environment" at bounding box center [98, 58] width 67 height 15
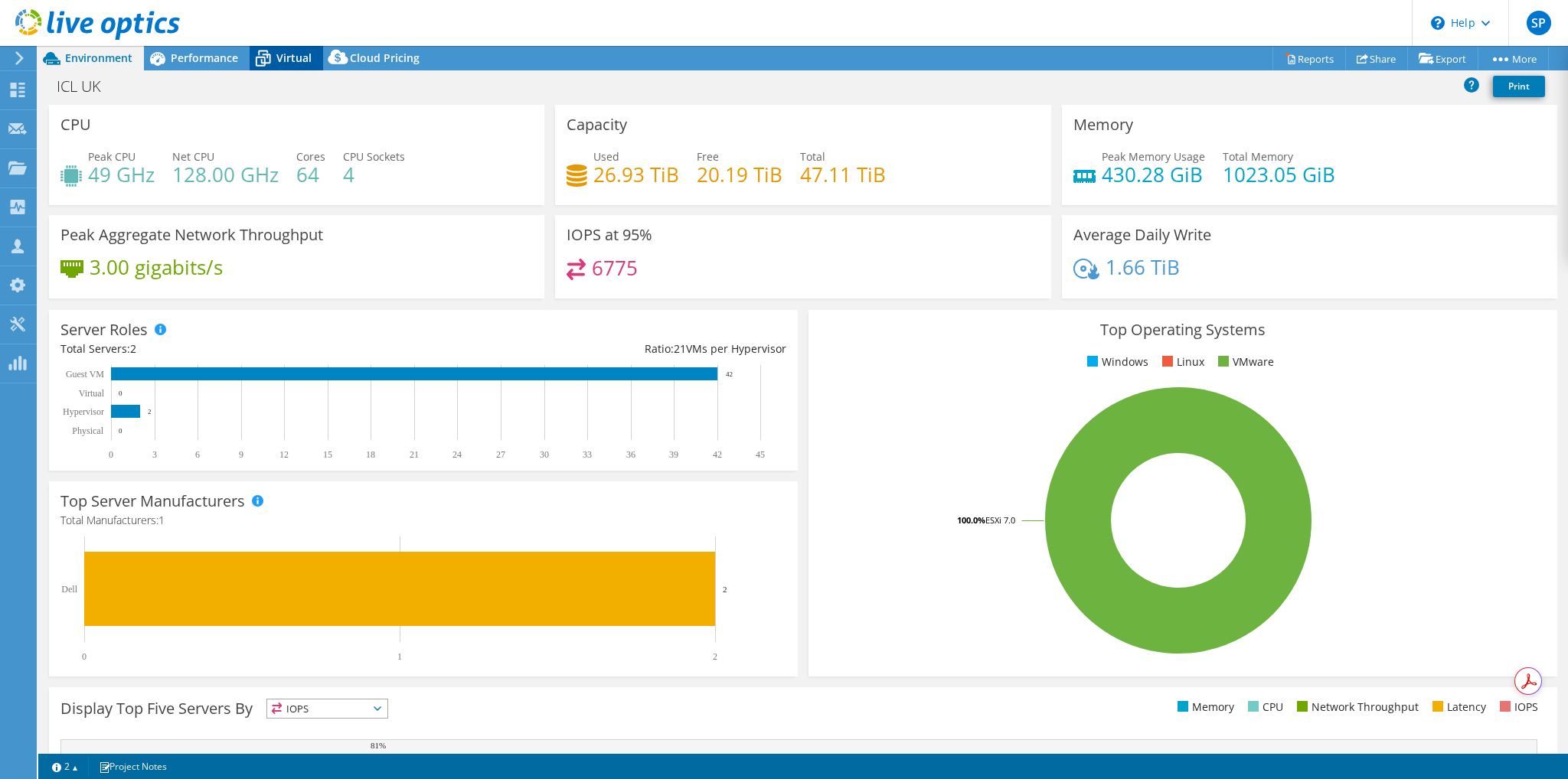
click at [284, 52] on span "Virtual" at bounding box center [294, 58] width 35 height 15
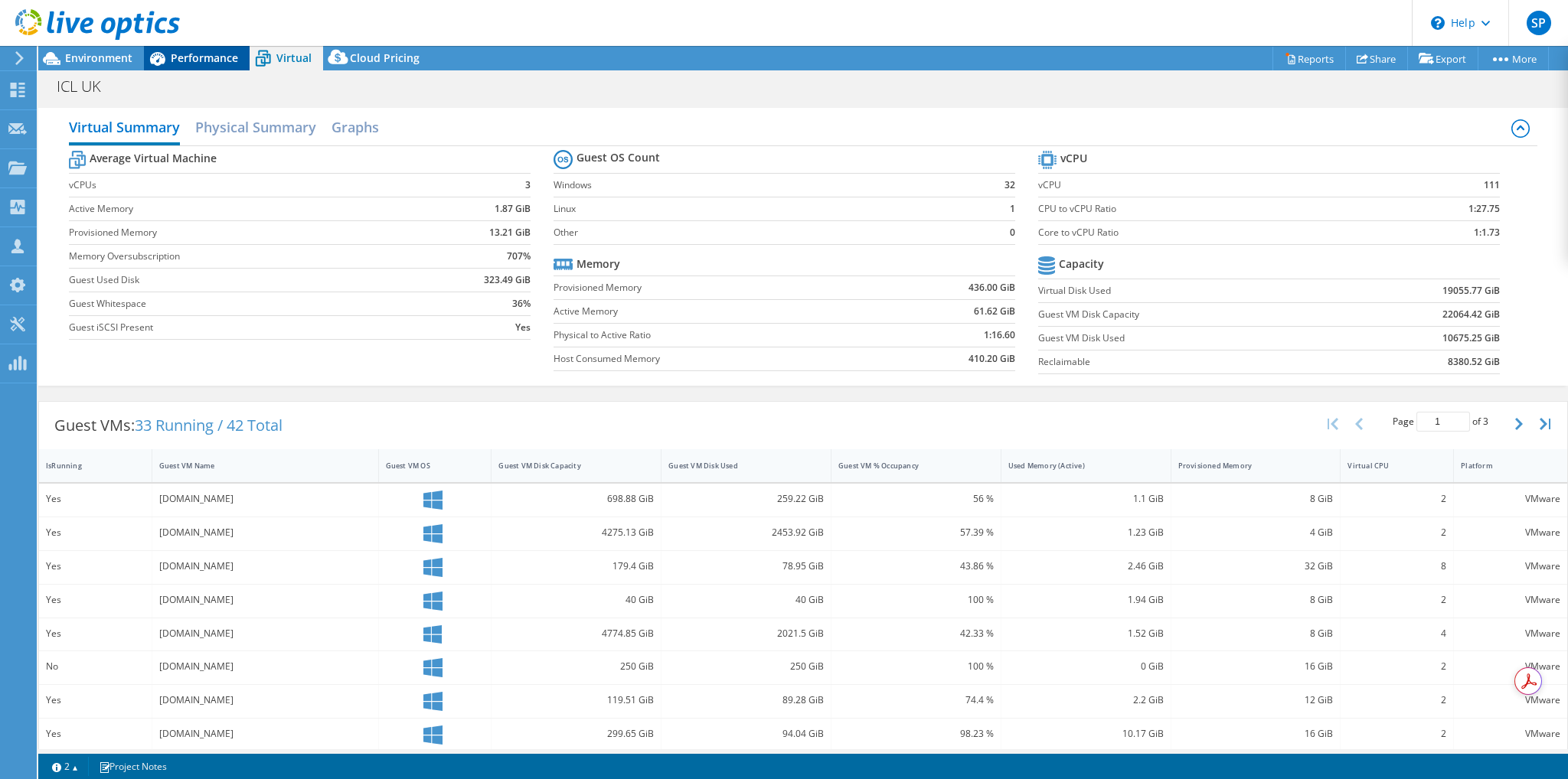
click at [201, 58] on span "Performance" at bounding box center [204, 58] width 67 height 15
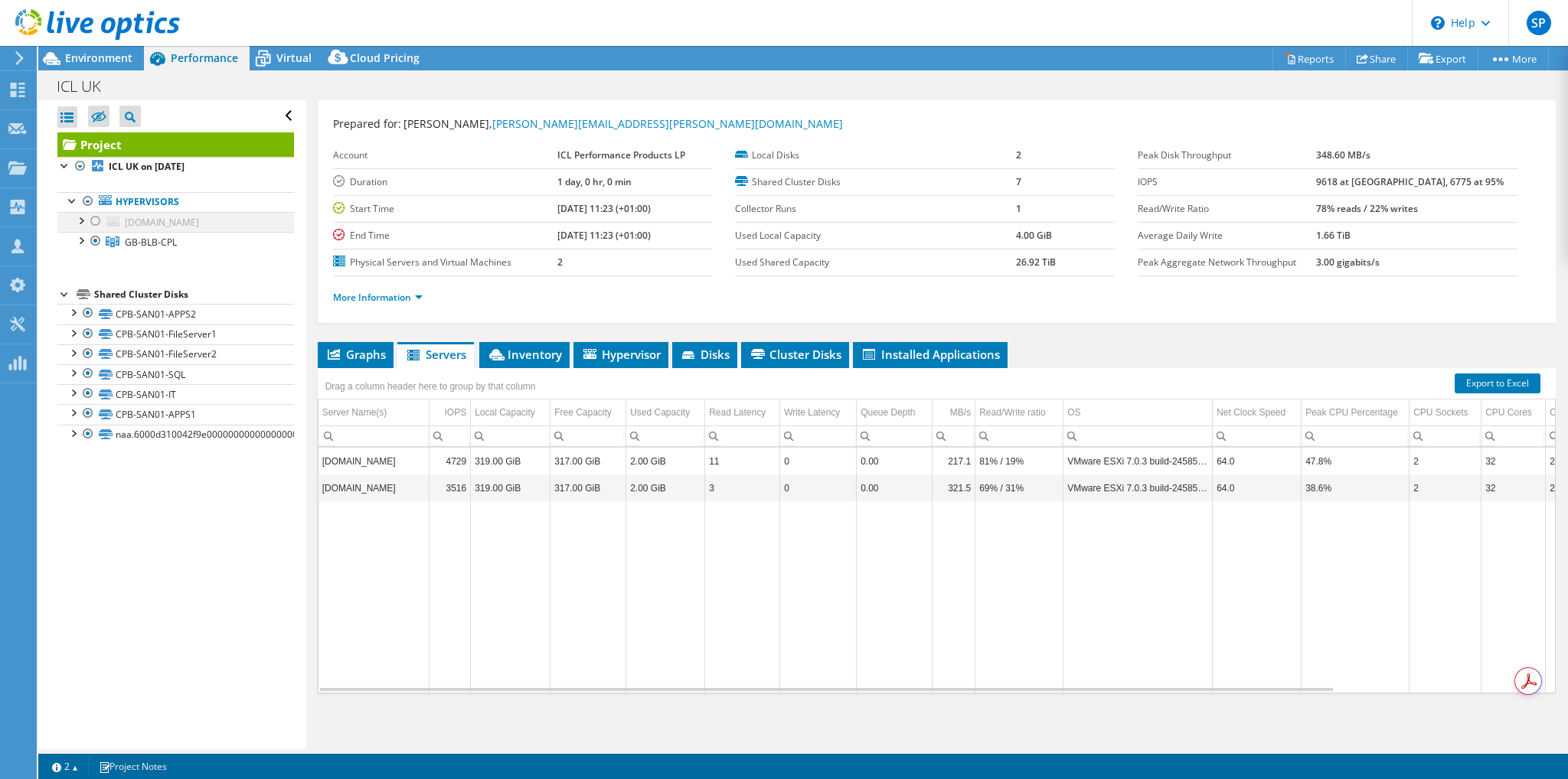
click at [95, 220] on div at bounding box center [96, 220] width 16 height 19
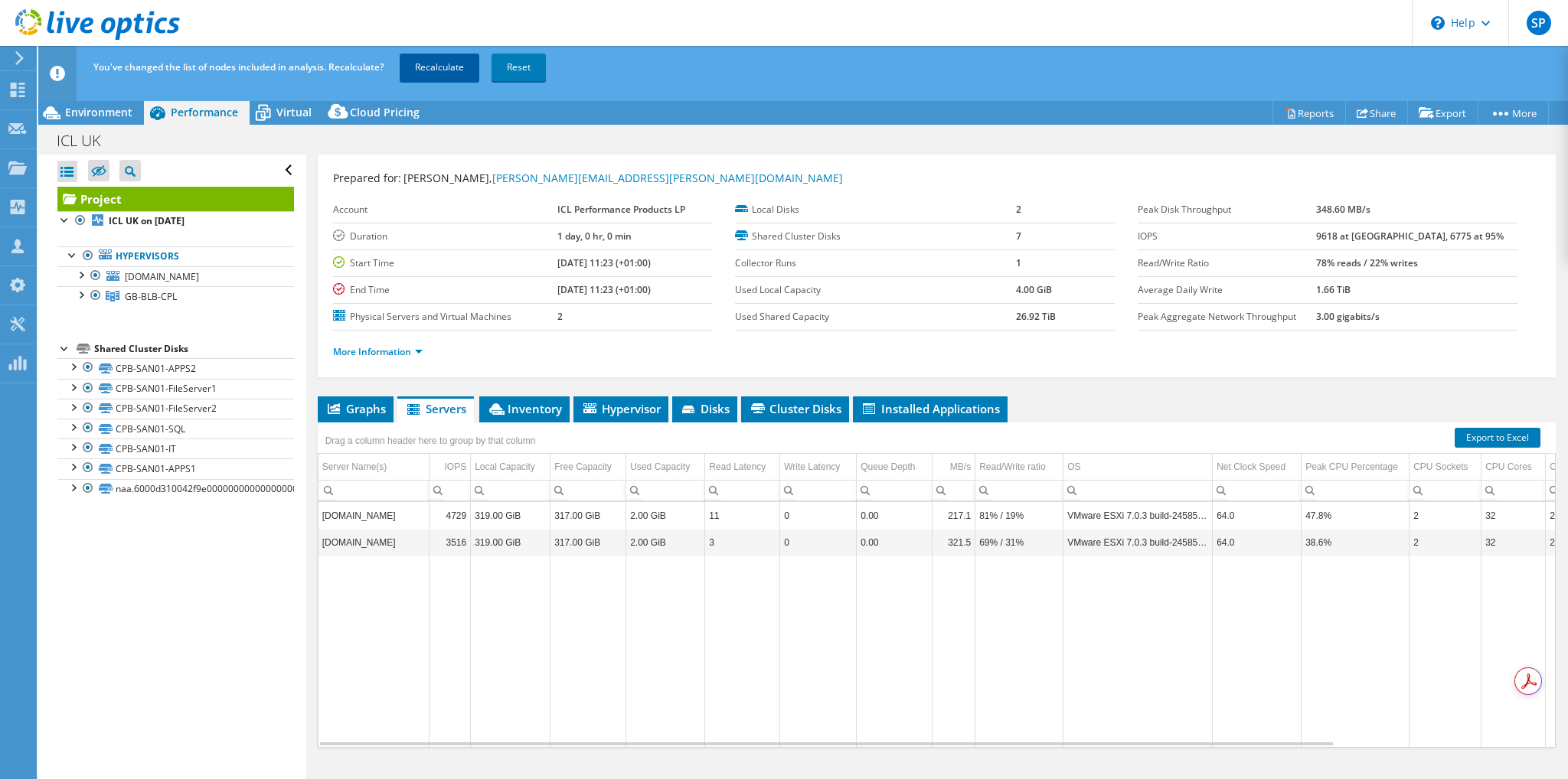
click at [448, 64] on link "Recalculate" at bounding box center [440, 67] width 80 height 27
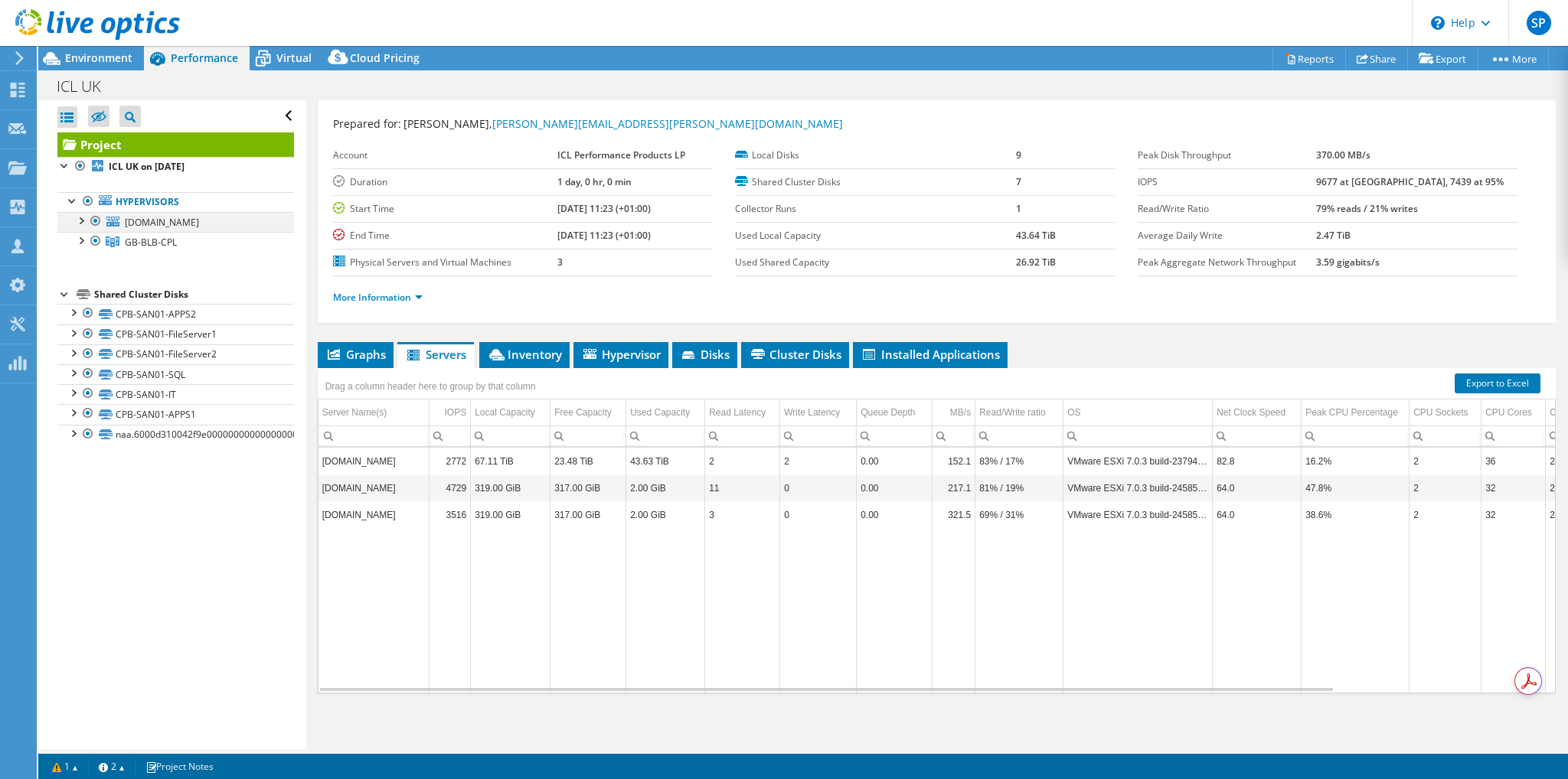
click at [82, 219] on div at bounding box center [81, 219] width 16 height 16
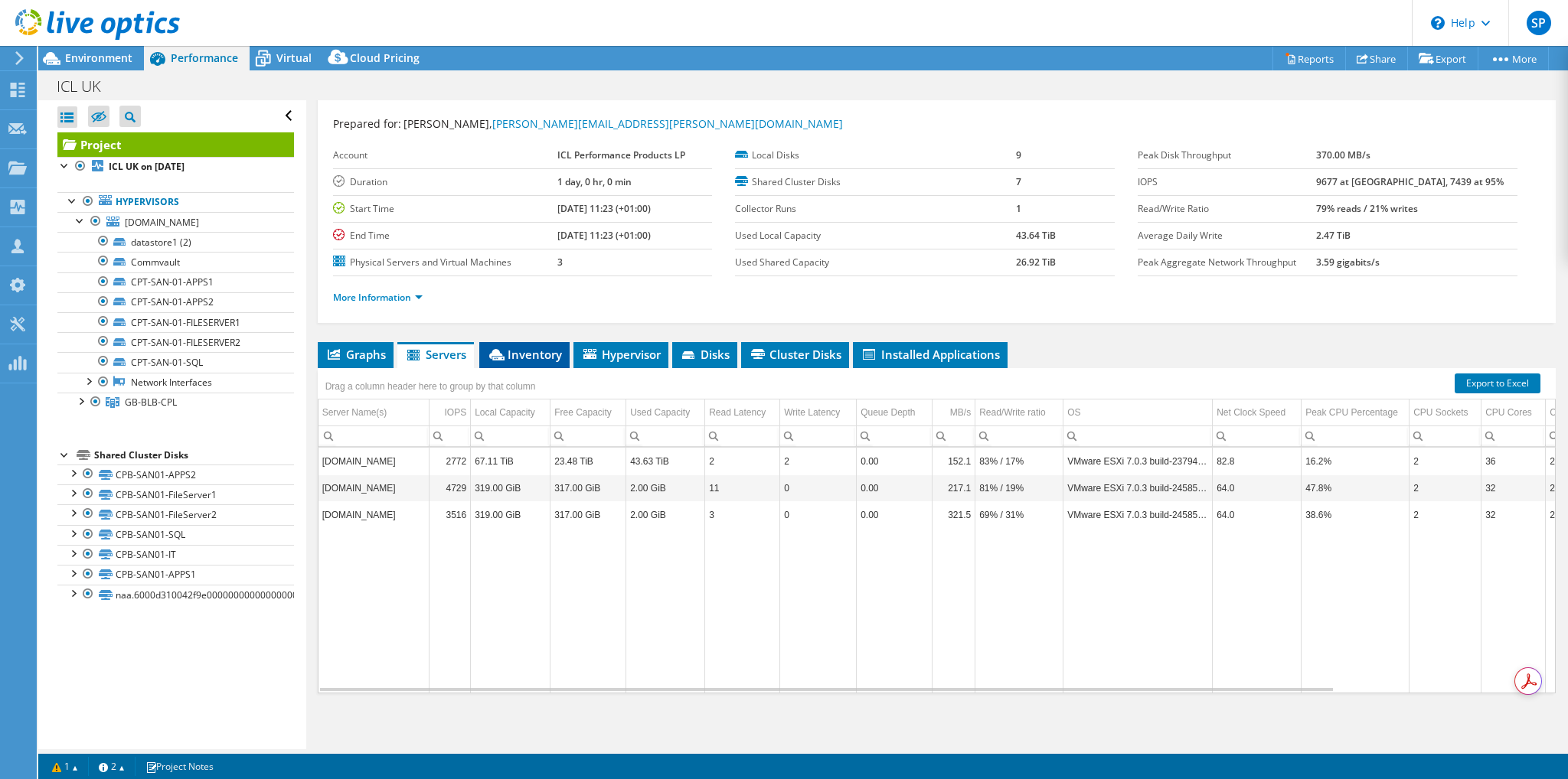
click at [528, 350] on span "Inventory" at bounding box center [524, 355] width 75 height 16
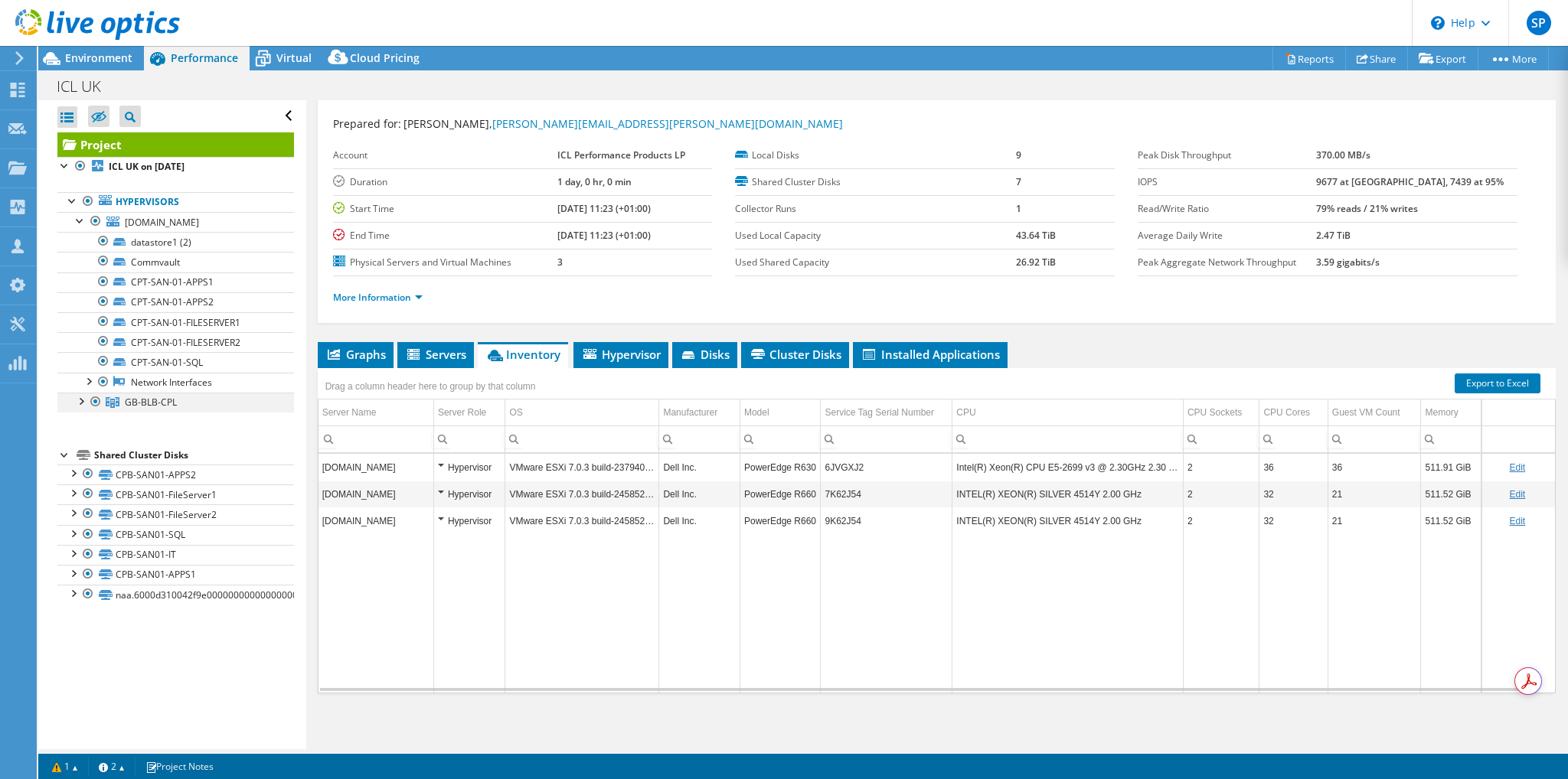
click at [91, 402] on div at bounding box center [96, 402] width 16 height 19
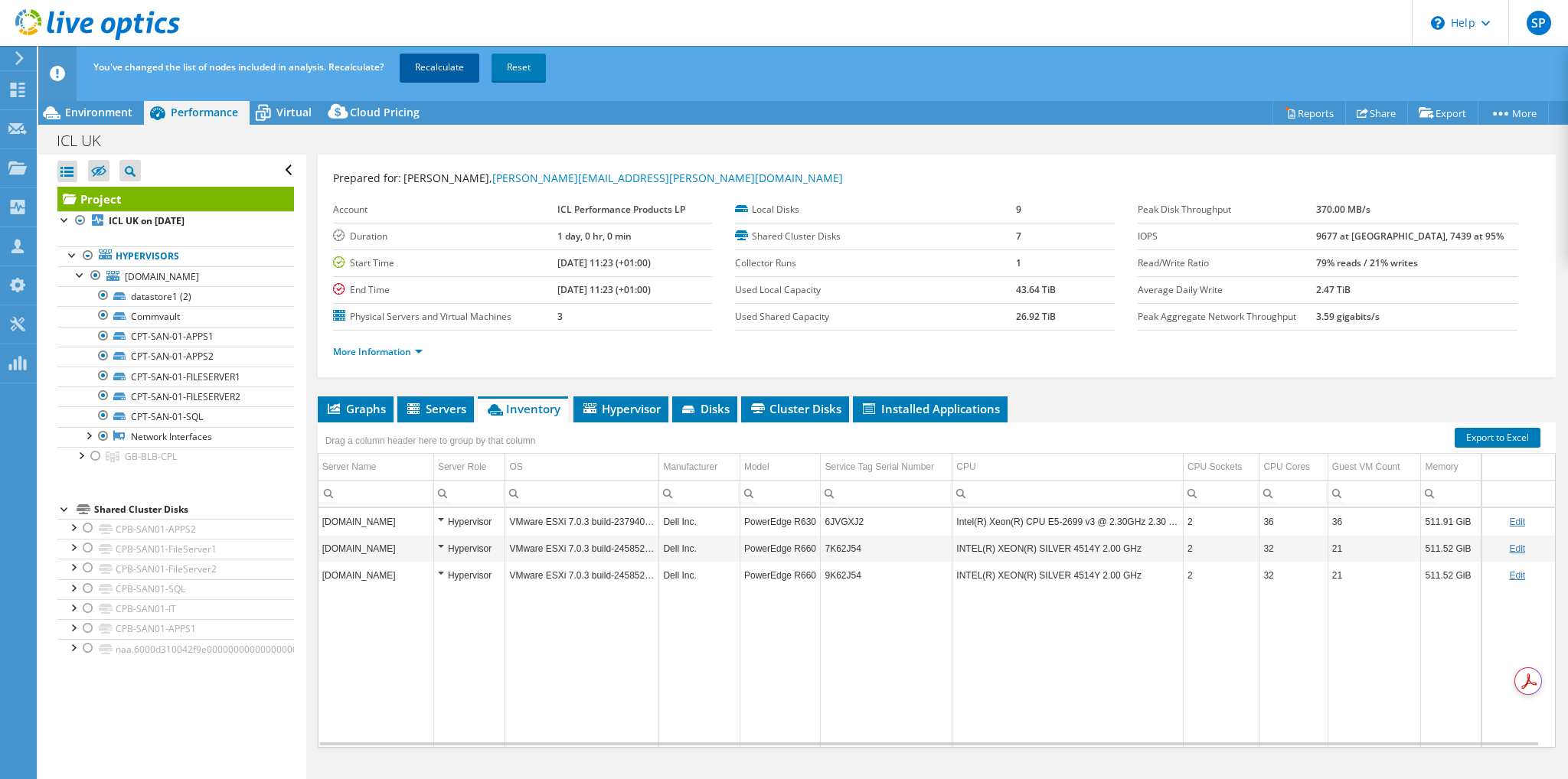
click at [459, 68] on link "Recalculate" at bounding box center [440, 67] width 80 height 27
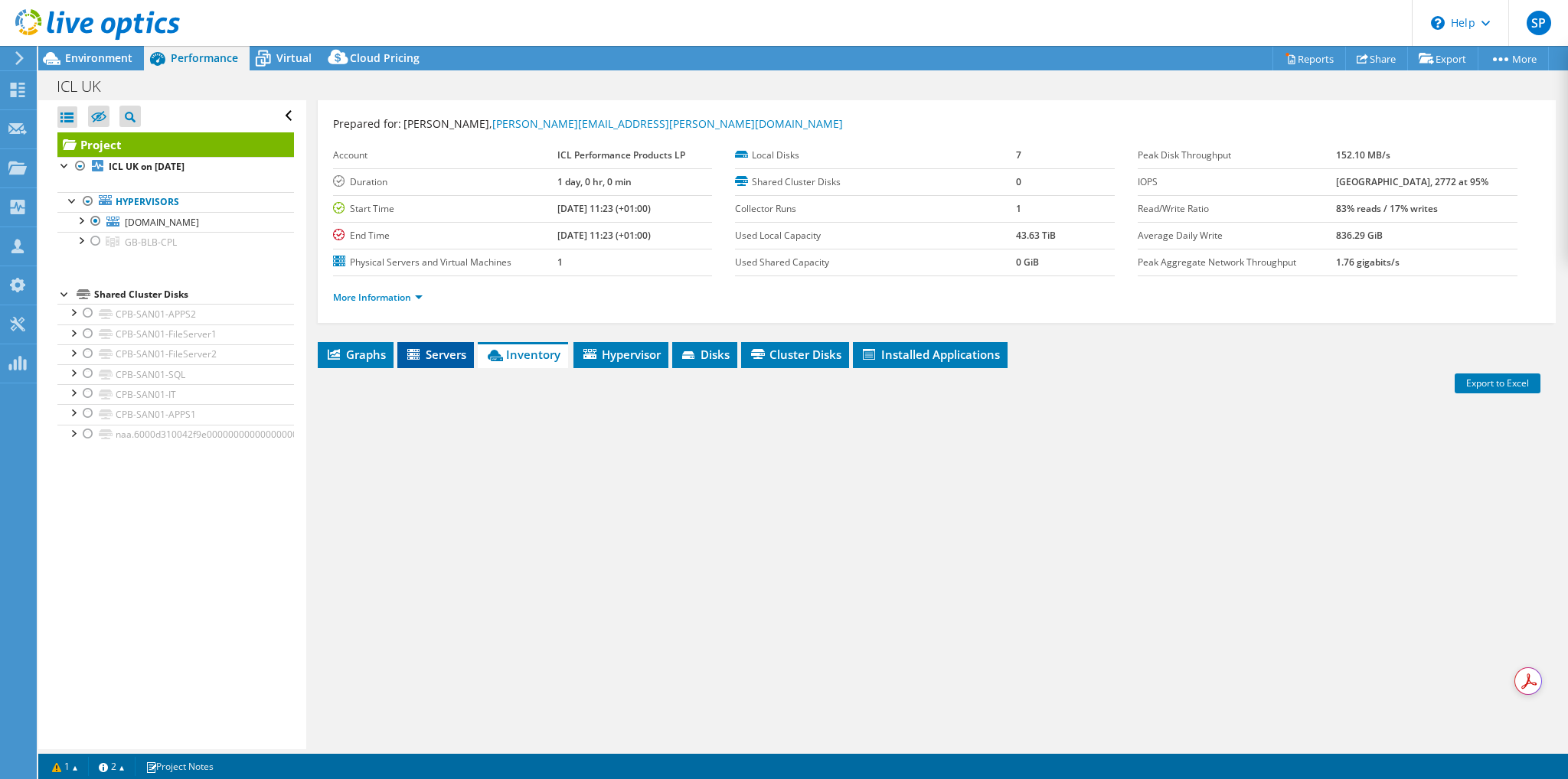
click at [432, 356] on span "Servers" at bounding box center [435, 355] width 61 height 16
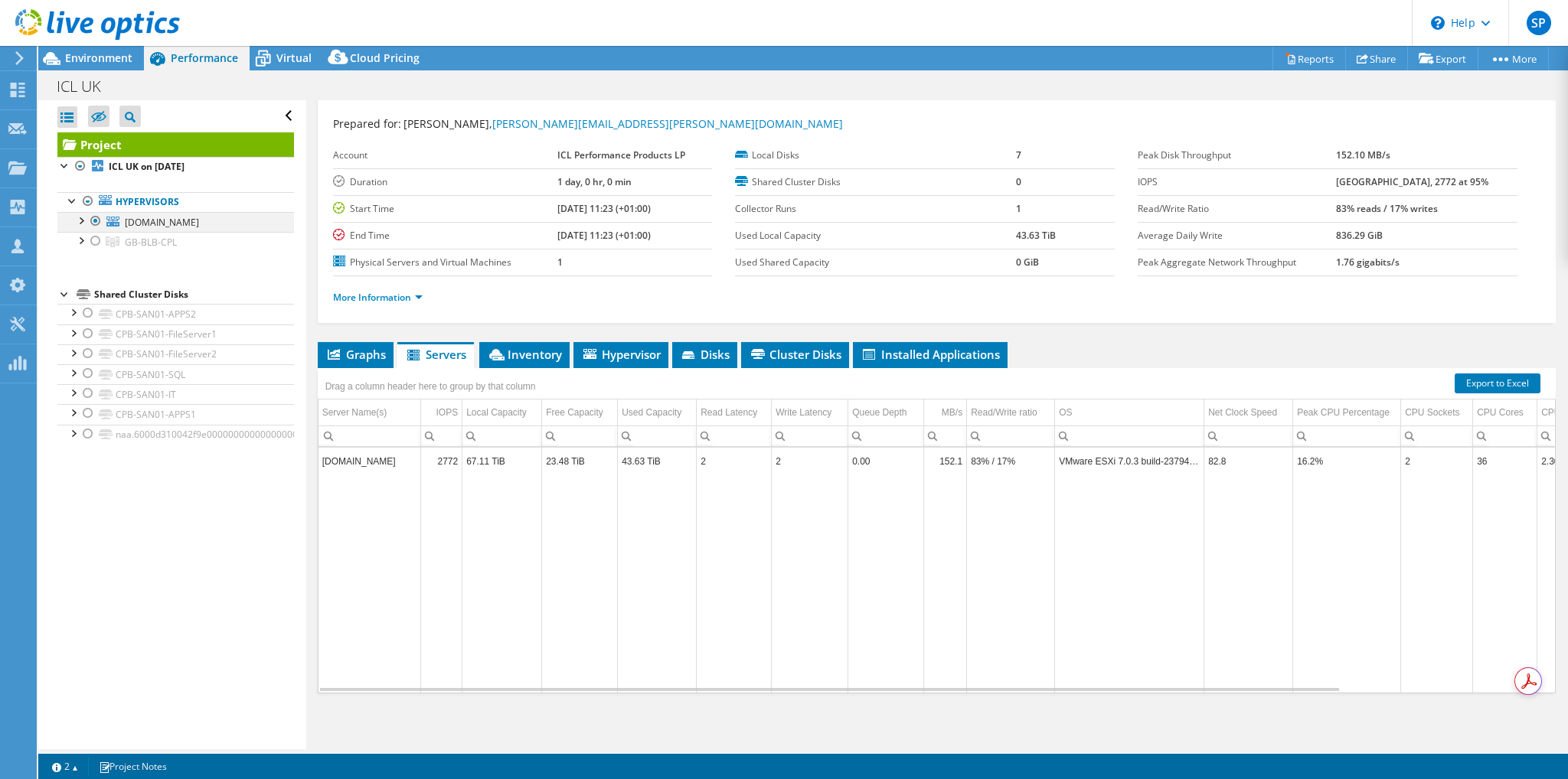
click at [77, 221] on div at bounding box center [81, 219] width 16 height 16
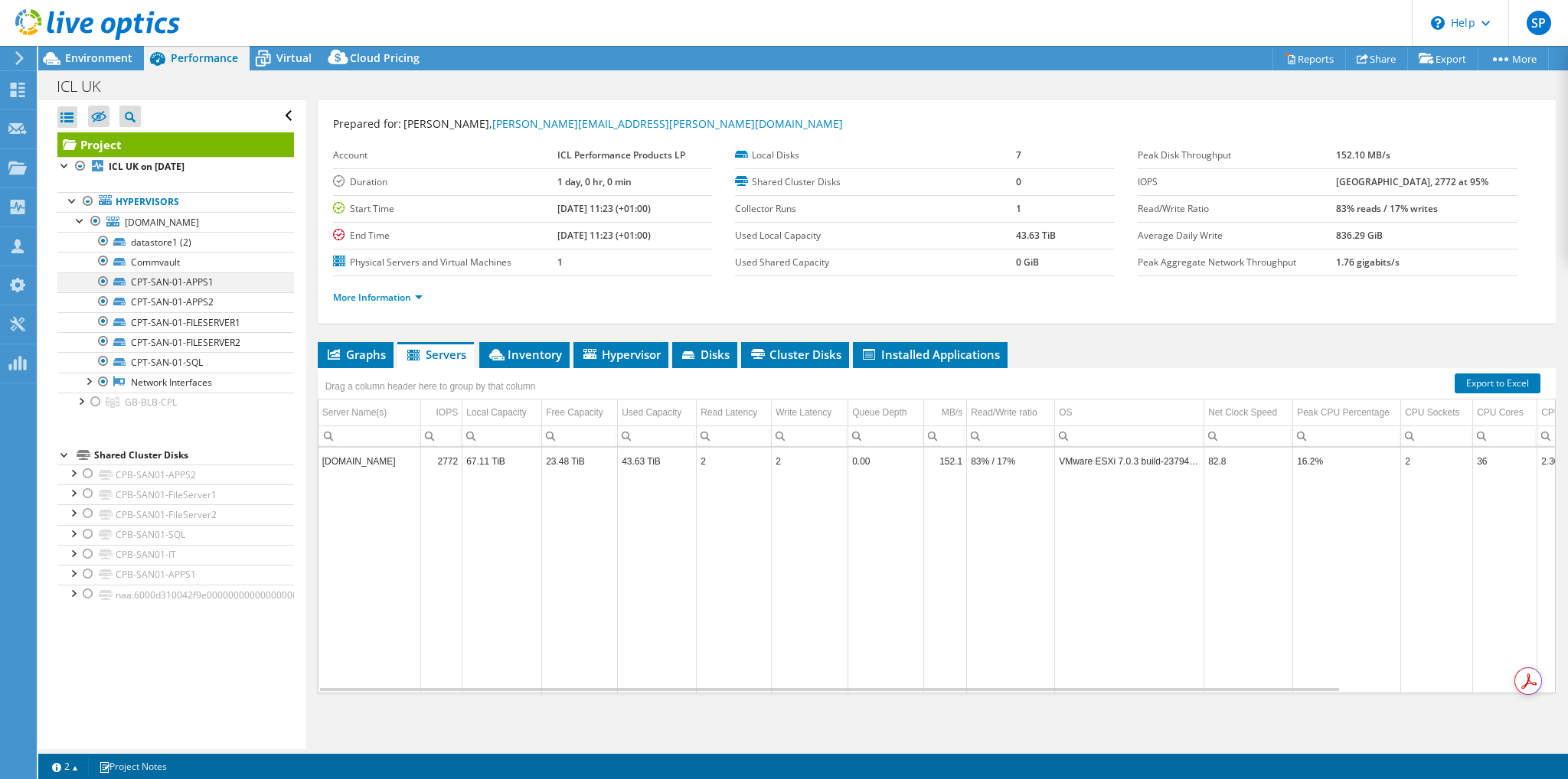
click at [101, 281] on div at bounding box center [103, 281] width 16 height 19
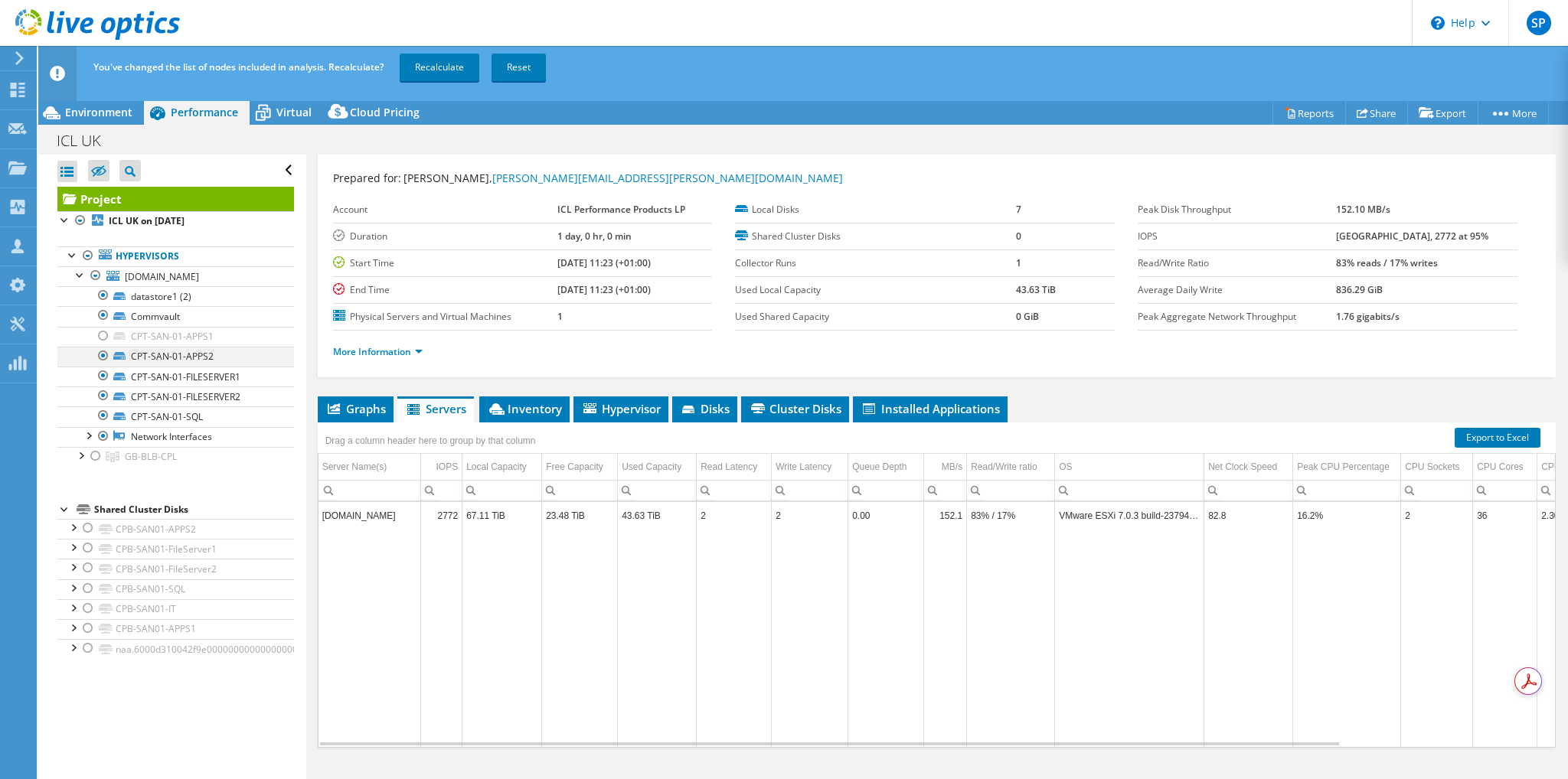
click at [100, 356] on div at bounding box center [103, 356] width 16 height 19
click at [102, 370] on div at bounding box center [103, 375] width 16 height 19
click at [101, 390] on div at bounding box center [103, 395] width 16 height 19
click at [98, 414] on div at bounding box center [103, 415] width 16 height 19
click at [445, 73] on link "Recalculate" at bounding box center [440, 67] width 80 height 27
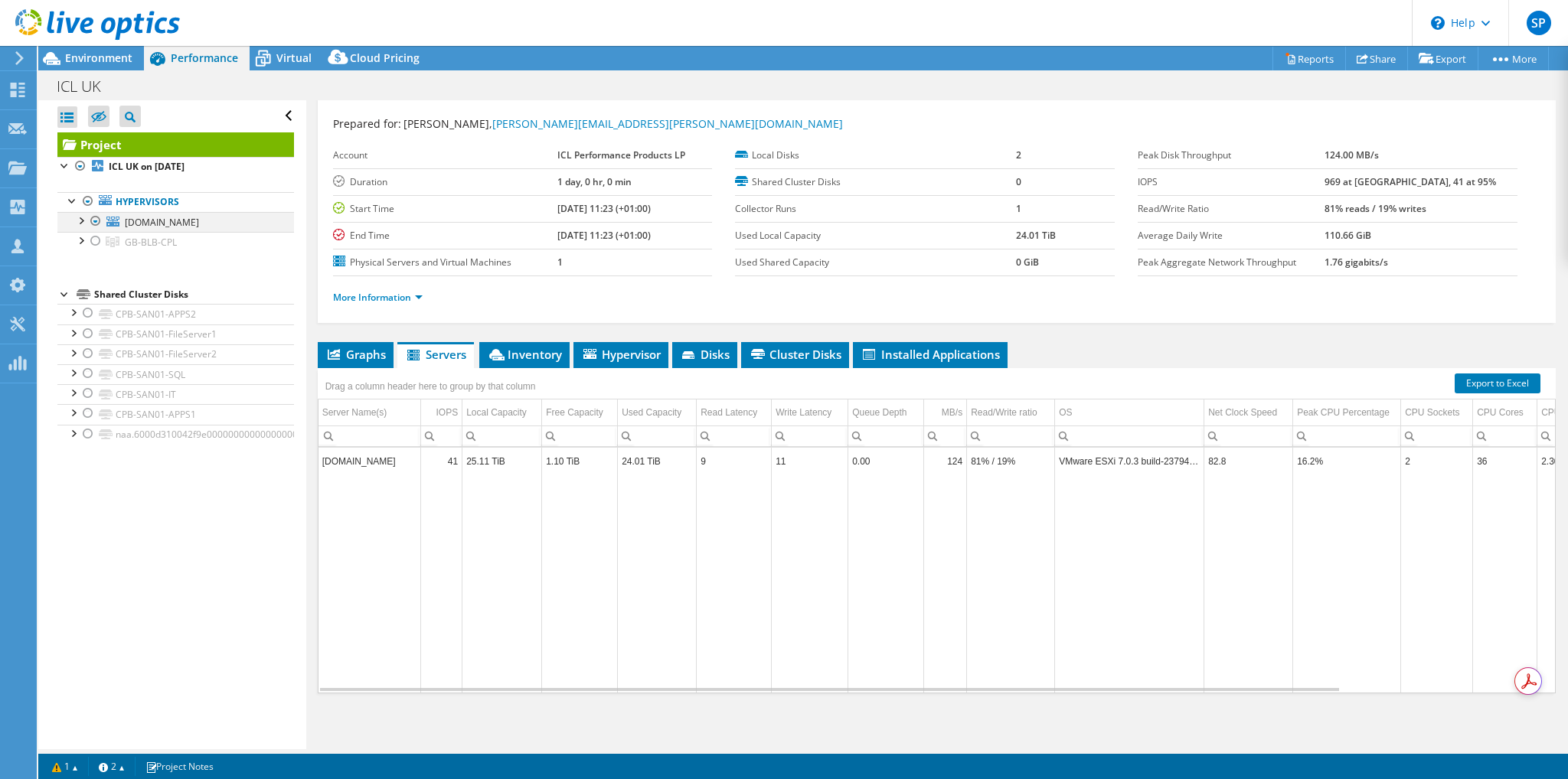
click at [86, 223] on div at bounding box center [81, 219] width 16 height 16
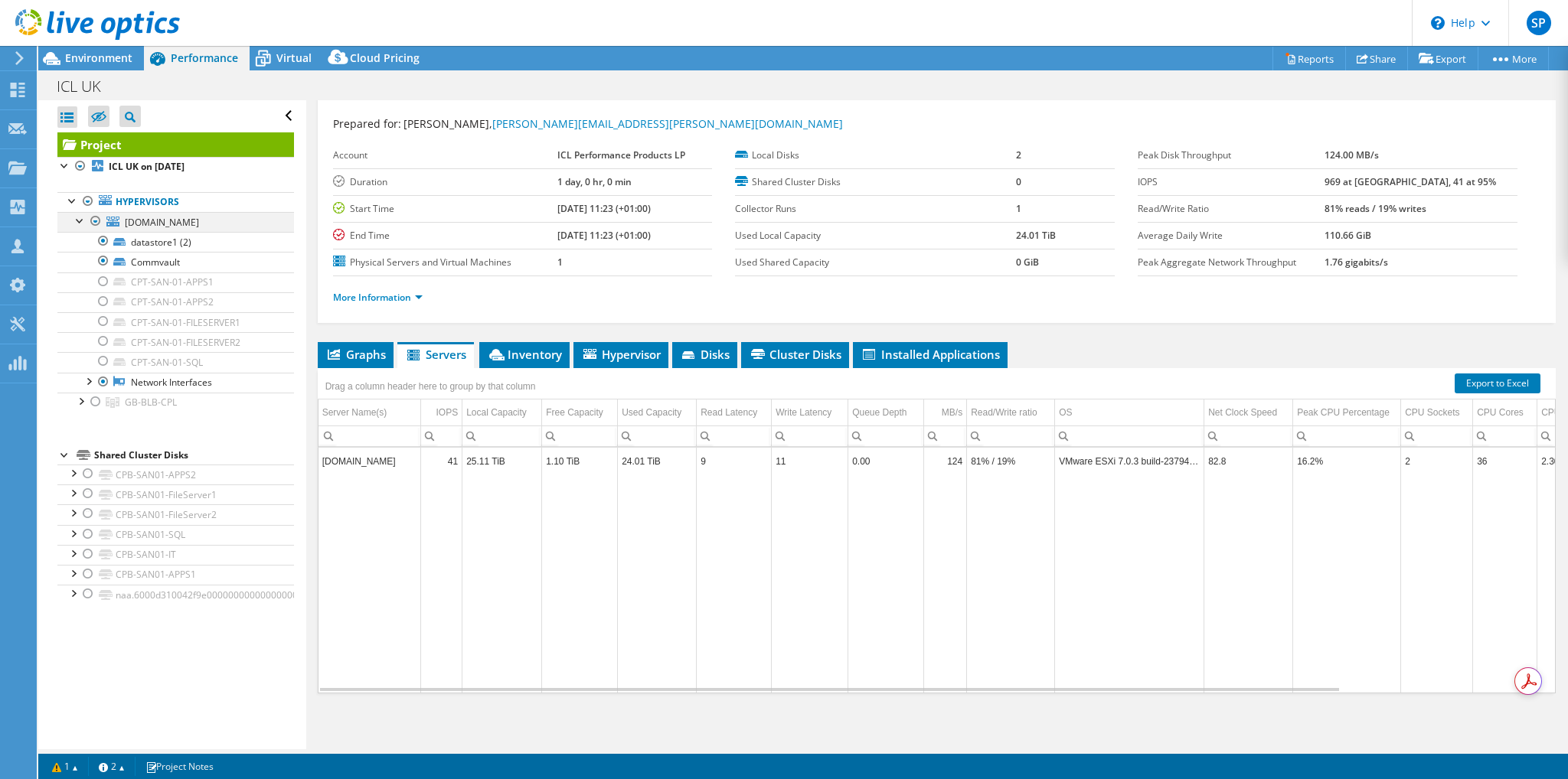
click at [75, 215] on div at bounding box center [81, 219] width 16 height 16
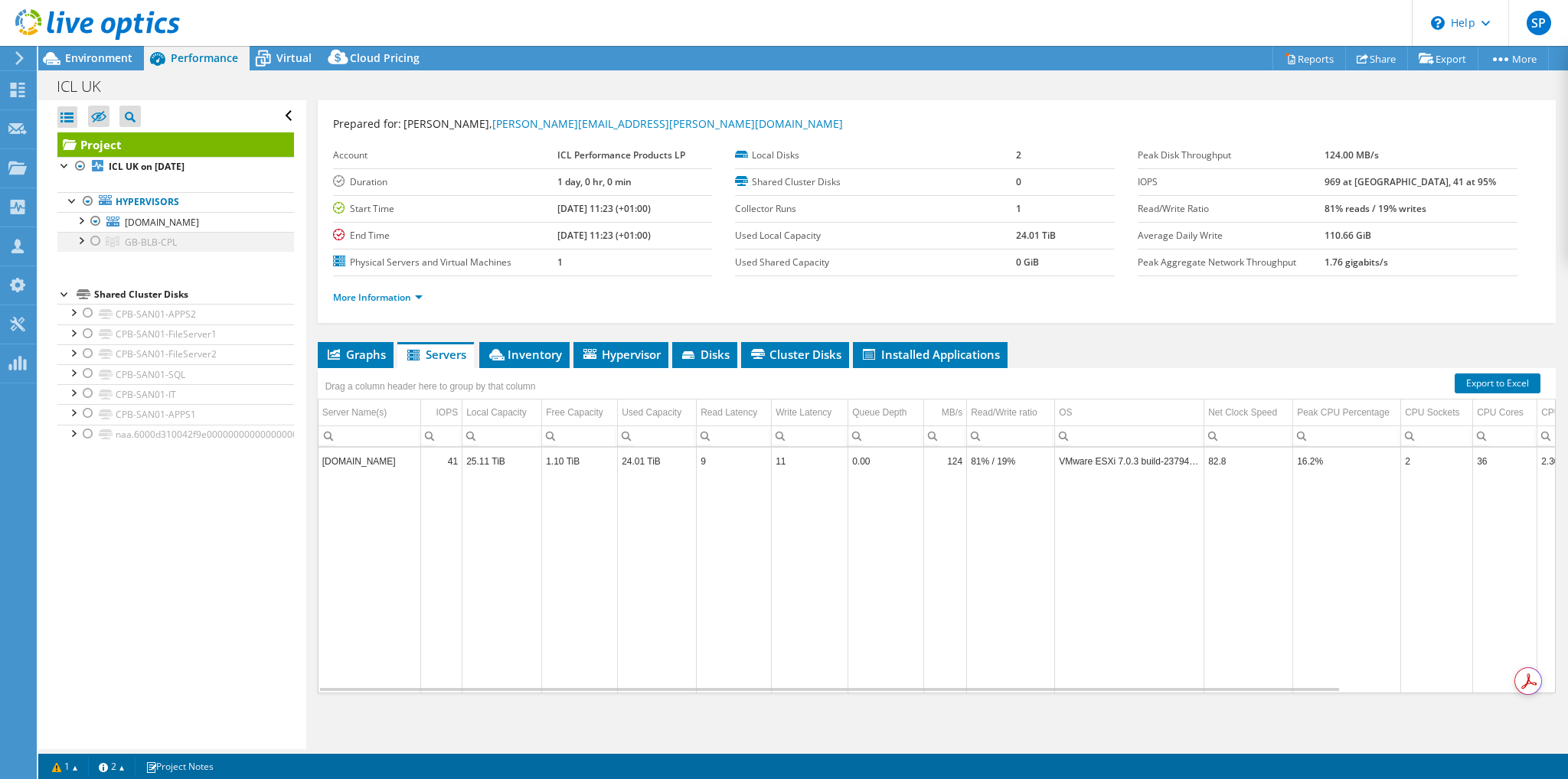
click at [91, 241] on div at bounding box center [96, 241] width 16 height 19
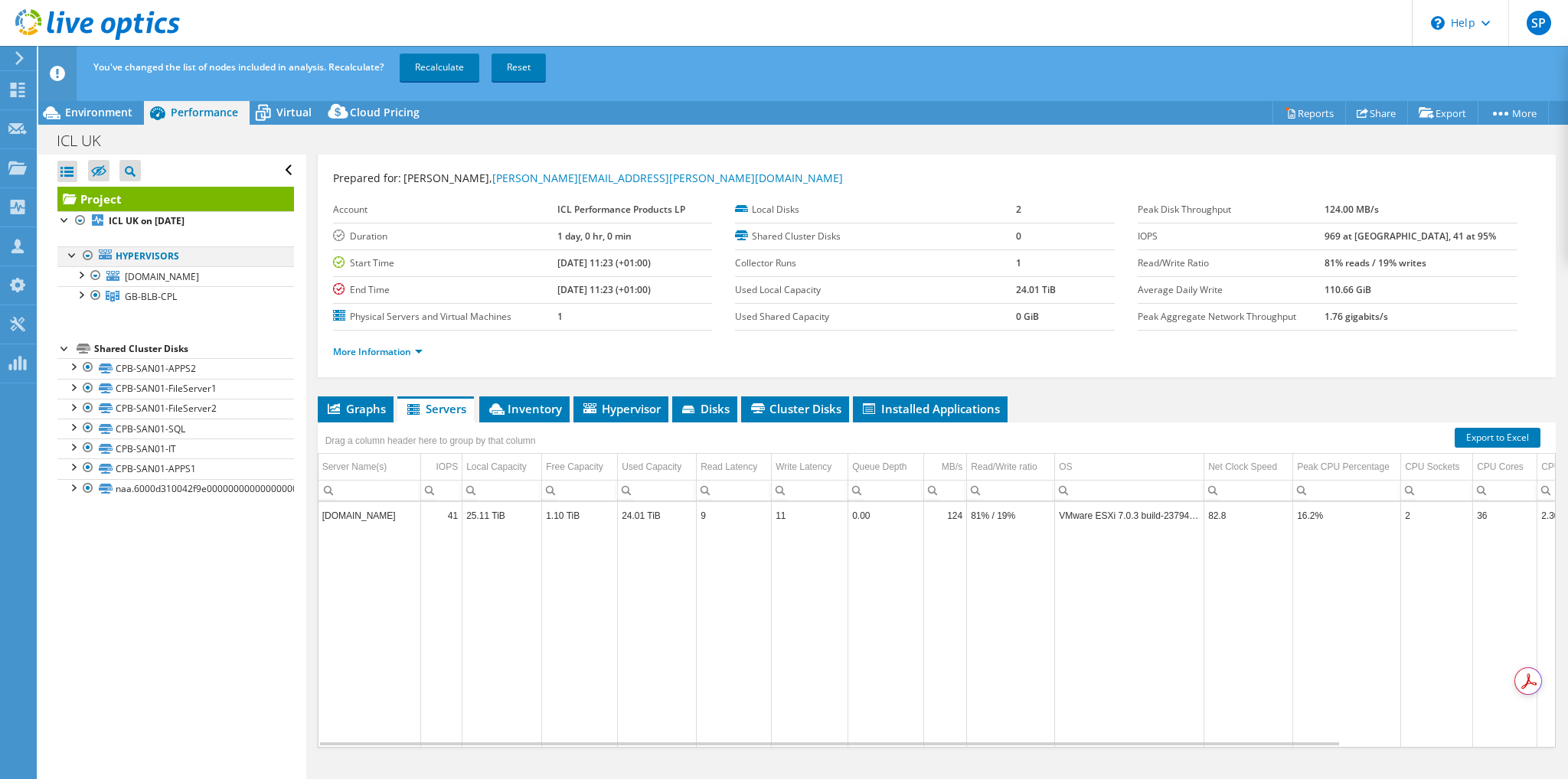
click at [89, 253] on div at bounding box center [88, 255] width 16 height 19
click at [95, 273] on div at bounding box center [96, 275] width 16 height 19
click at [436, 67] on link "Recalculate" at bounding box center [440, 67] width 80 height 27
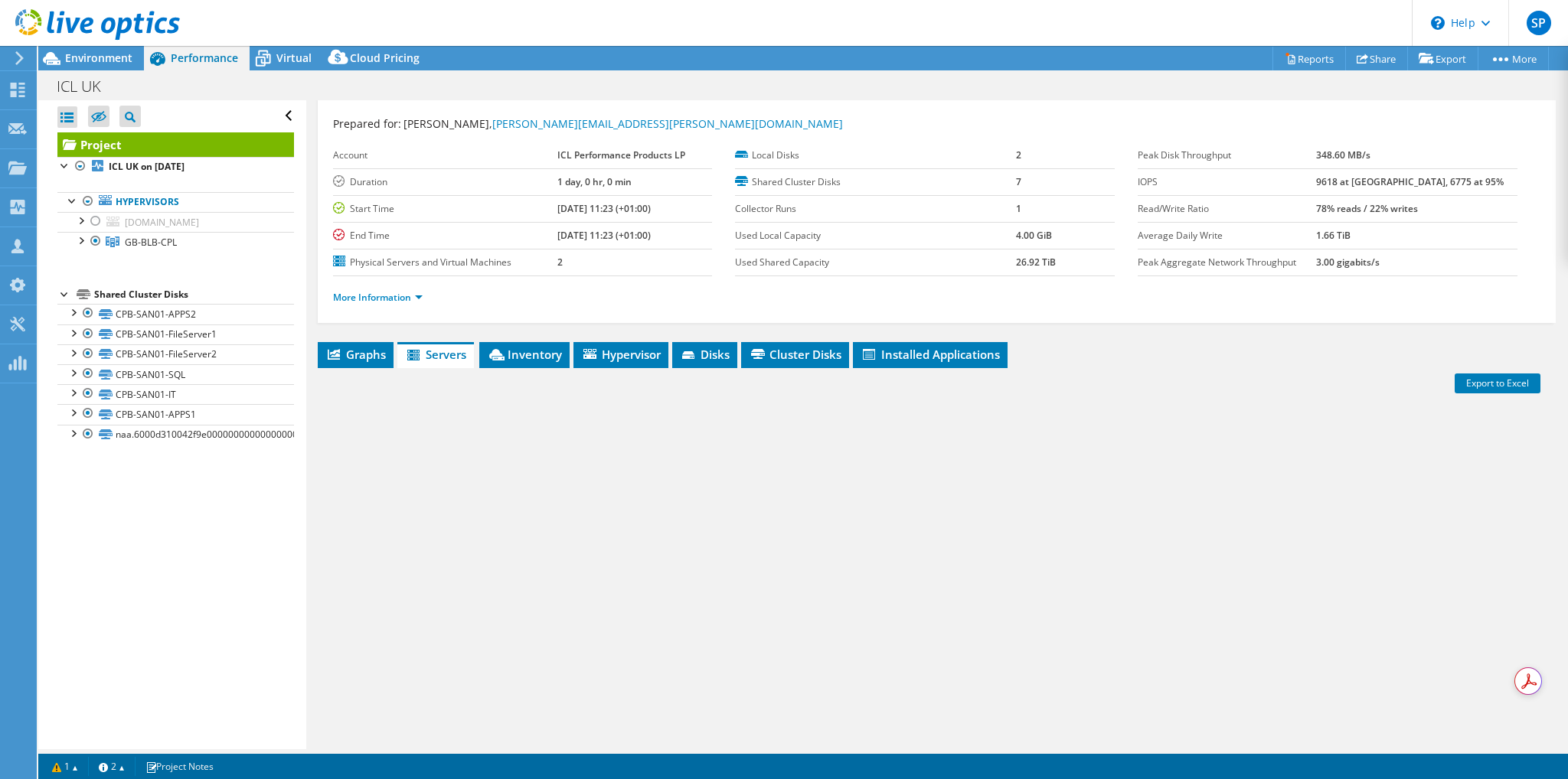
click at [99, 58] on span "Environment" at bounding box center [98, 58] width 67 height 15
